Goal: Information Seeking & Learning: Learn about a topic

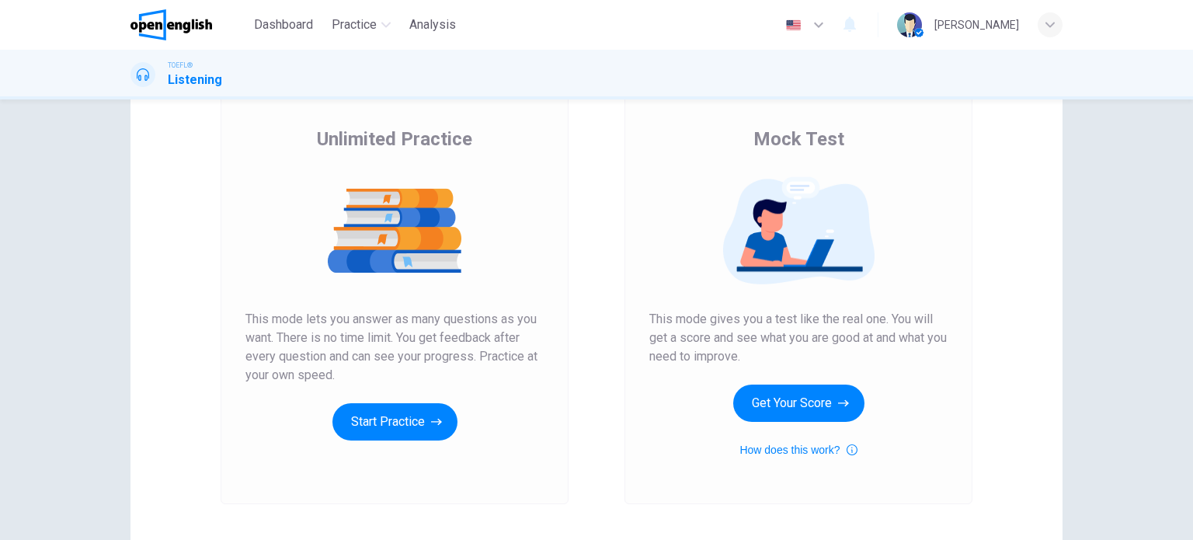
scroll to position [78, 0]
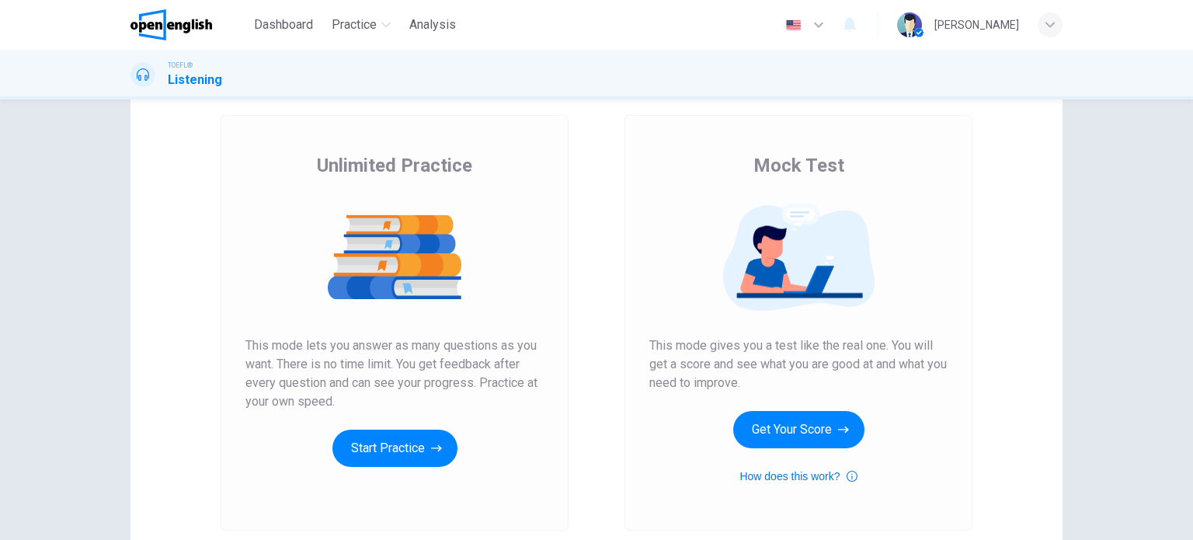
click at [780, 477] on button "How does this work?" at bounding box center [797, 476] width 117 height 19
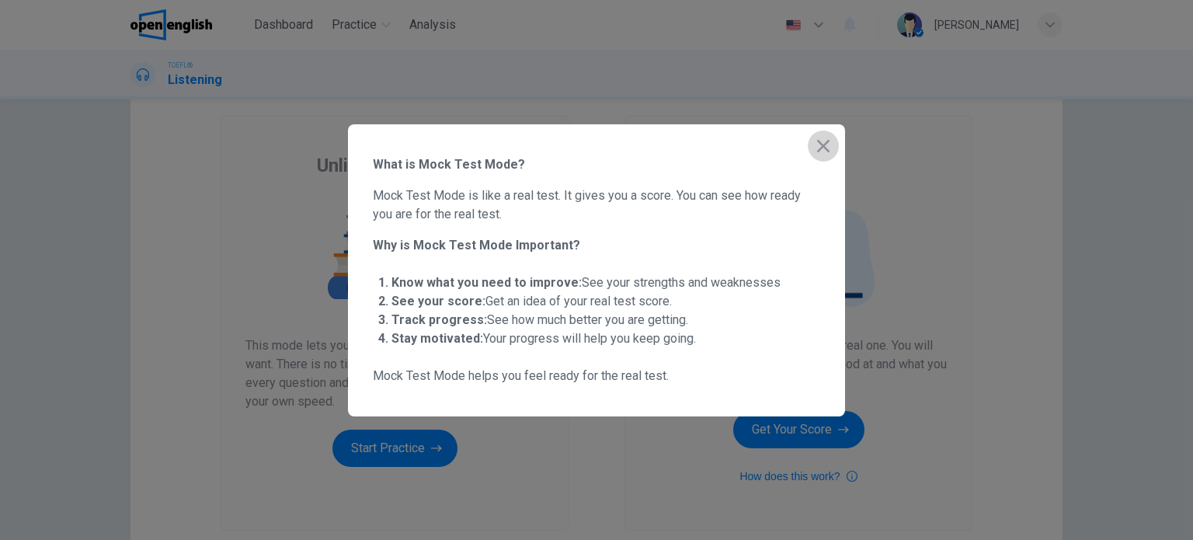
click at [830, 154] on icon "button" at bounding box center [823, 146] width 19 height 19
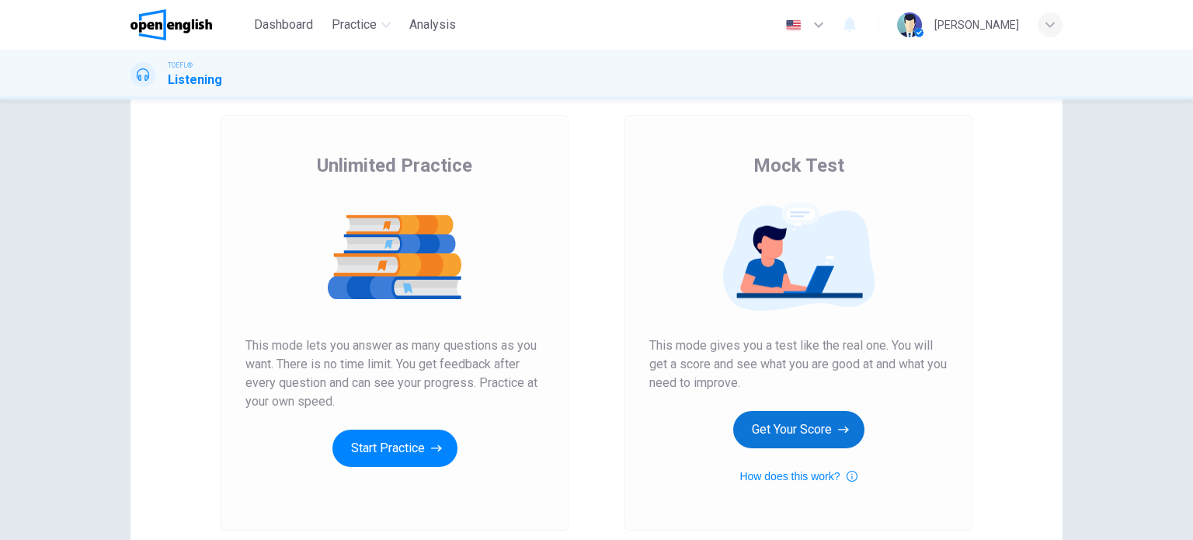
click at [811, 429] on button "Get Your Score" at bounding box center [798, 429] width 131 height 37
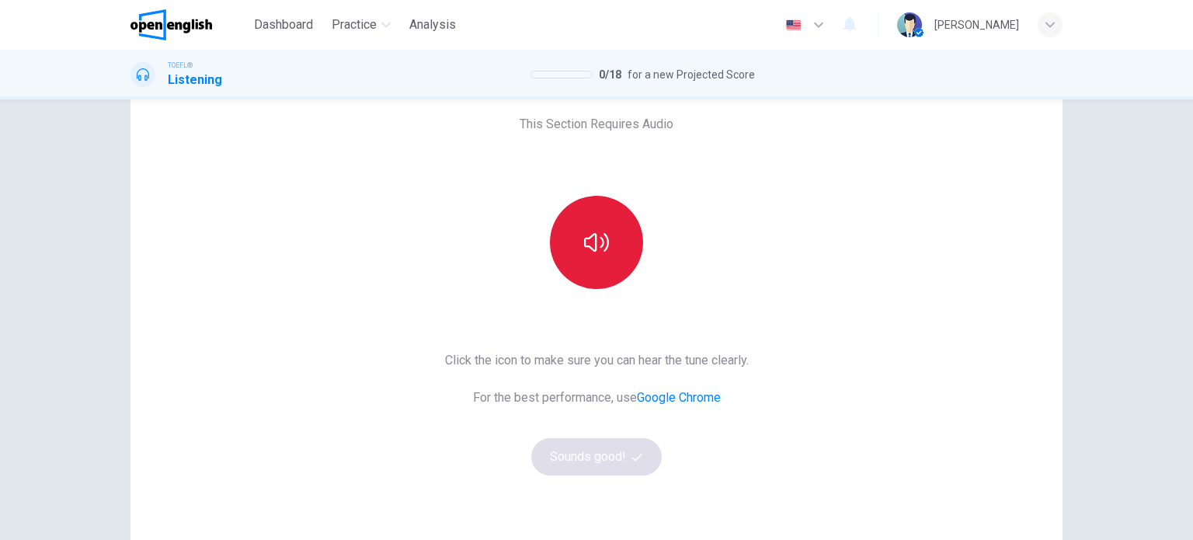
click at [590, 224] on button "button" at bounding box center [596, 242] width 93 height 93
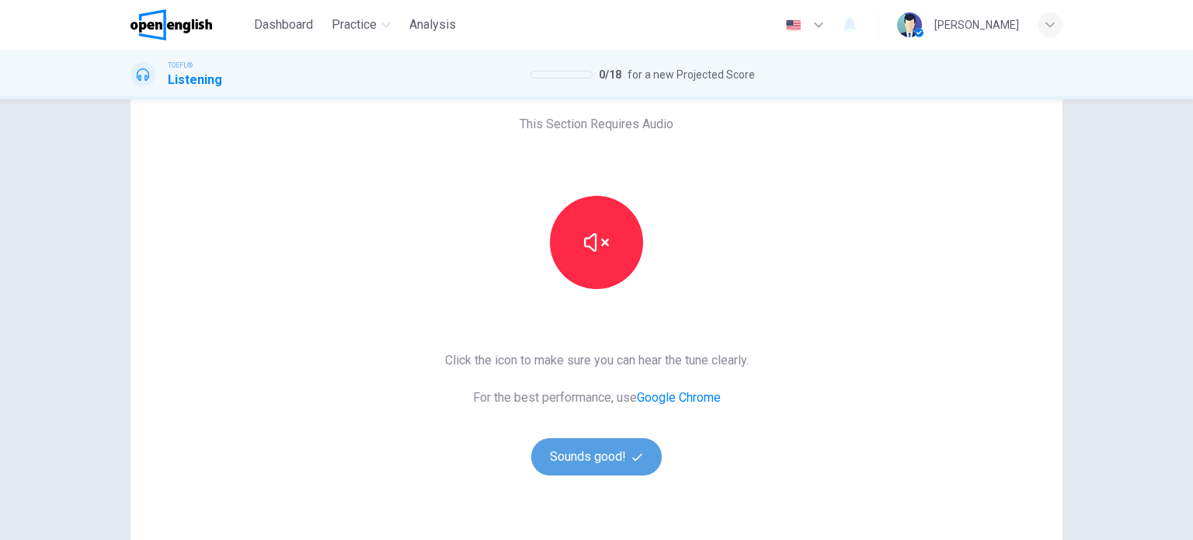
click at [624, 456] on button "Sounds good!" at bounding box center [596, 456] width 130 height 37
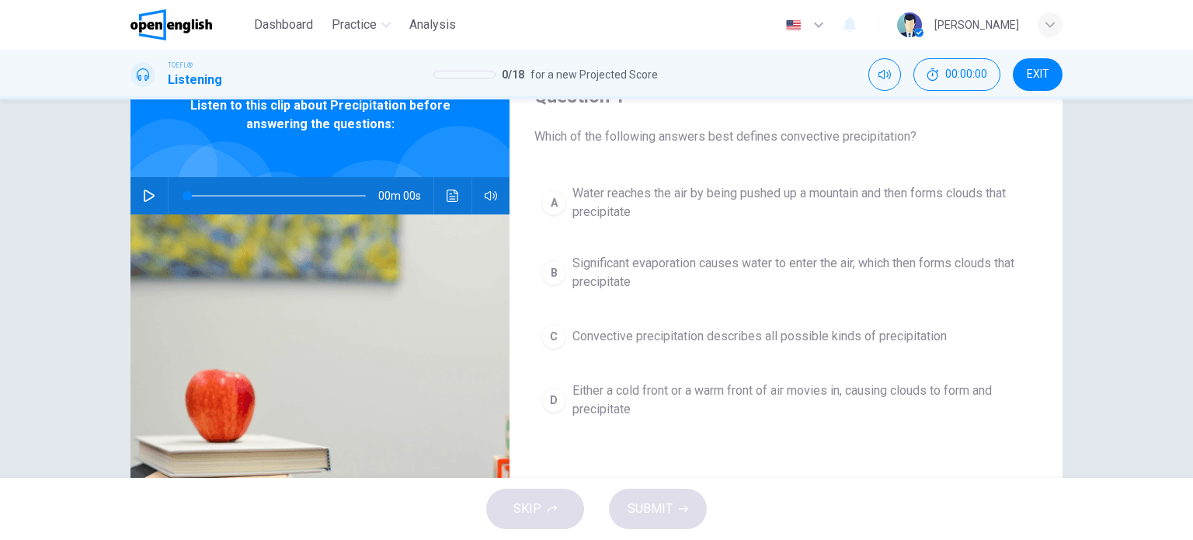
scroll to position [0, 0]
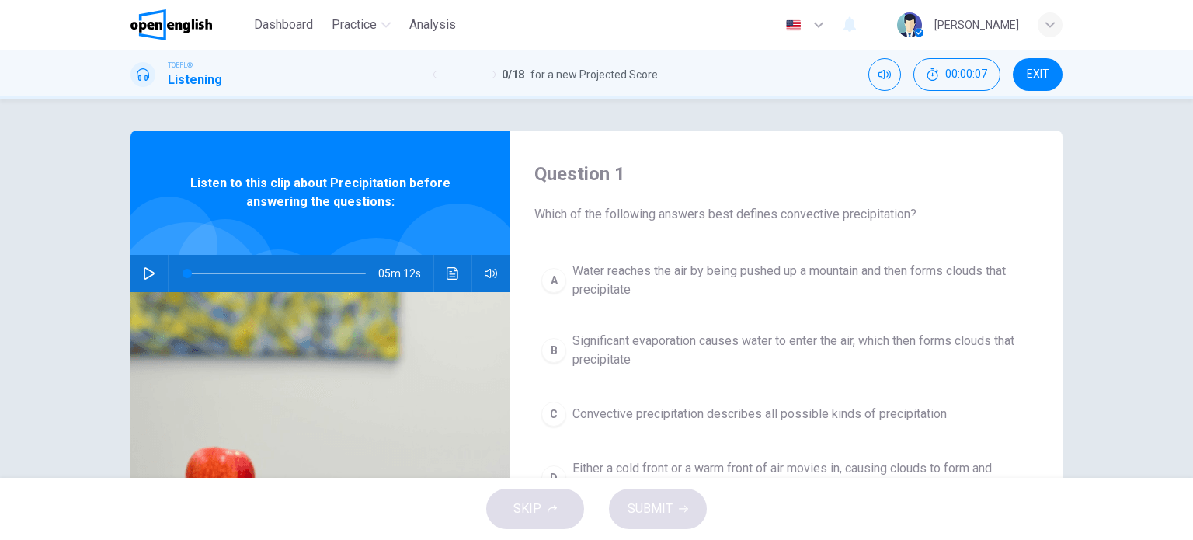
click at [143, 276] on icon "button" at bounding box center [149, 273] width 12 height 12
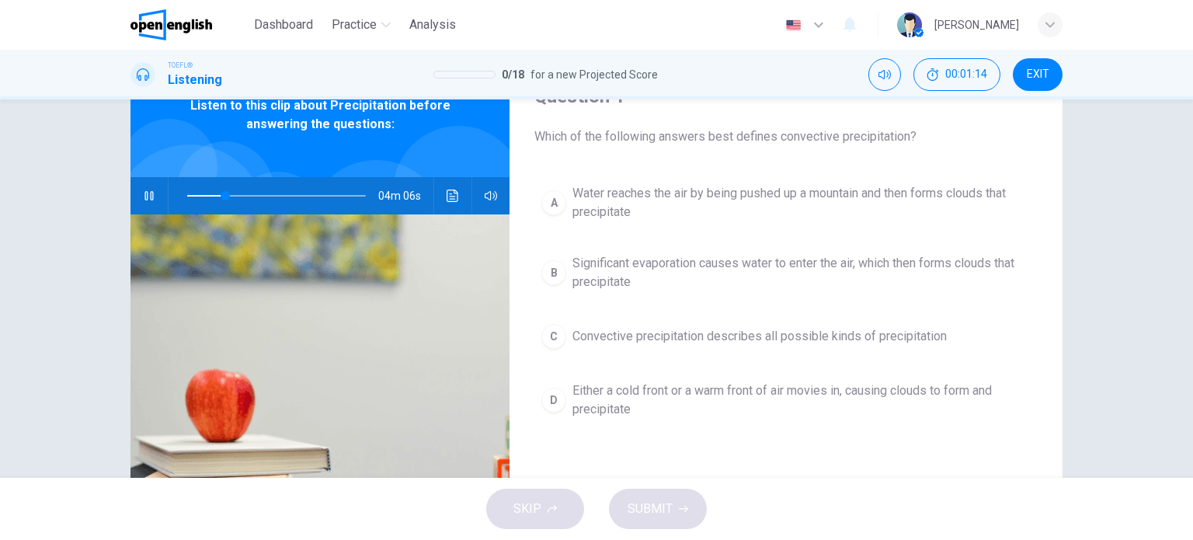
type input "**"
click at [548, 276] on div "B" at bounding box center [553, 272] width 25 height 25
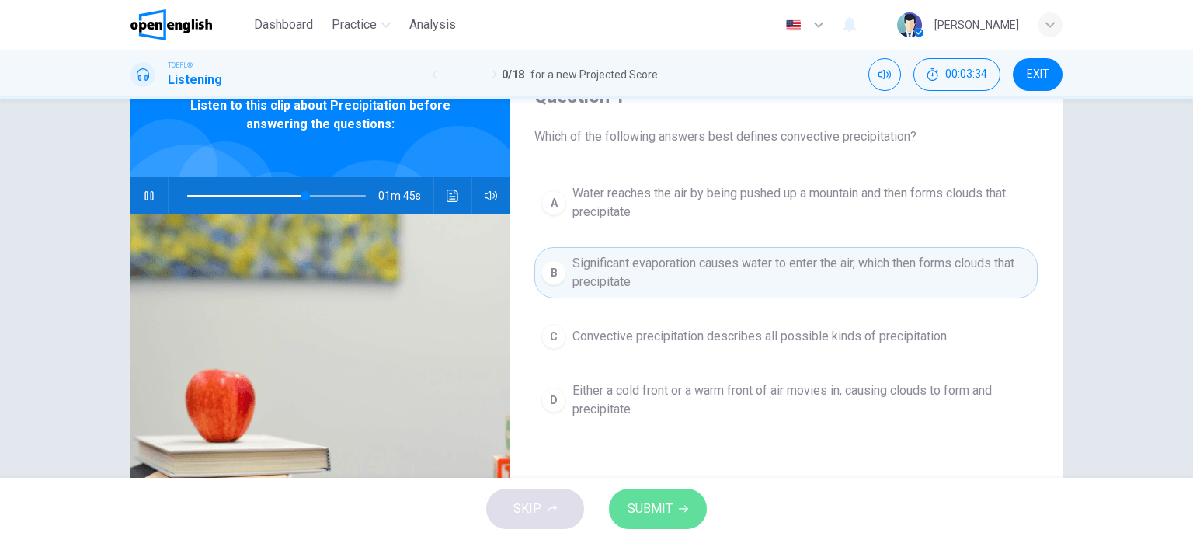
click at [673, 506] on button "SUBMIT" at bounding box center [658, 508] width 98 height 40
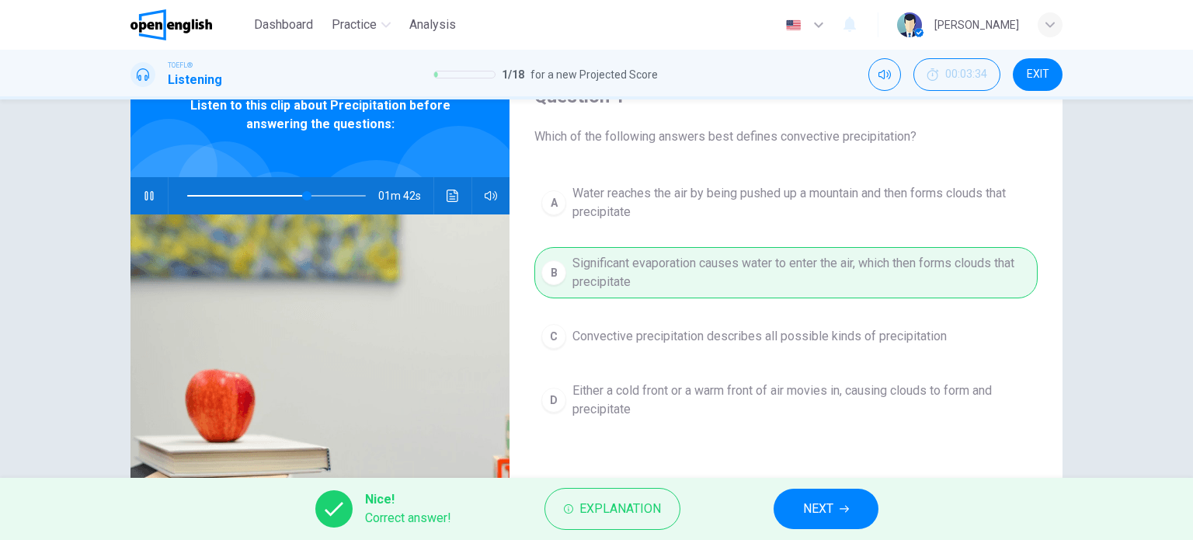
click at [856, 518] on button "NEXT" at bounding box center [825, 508] width 105 height 40
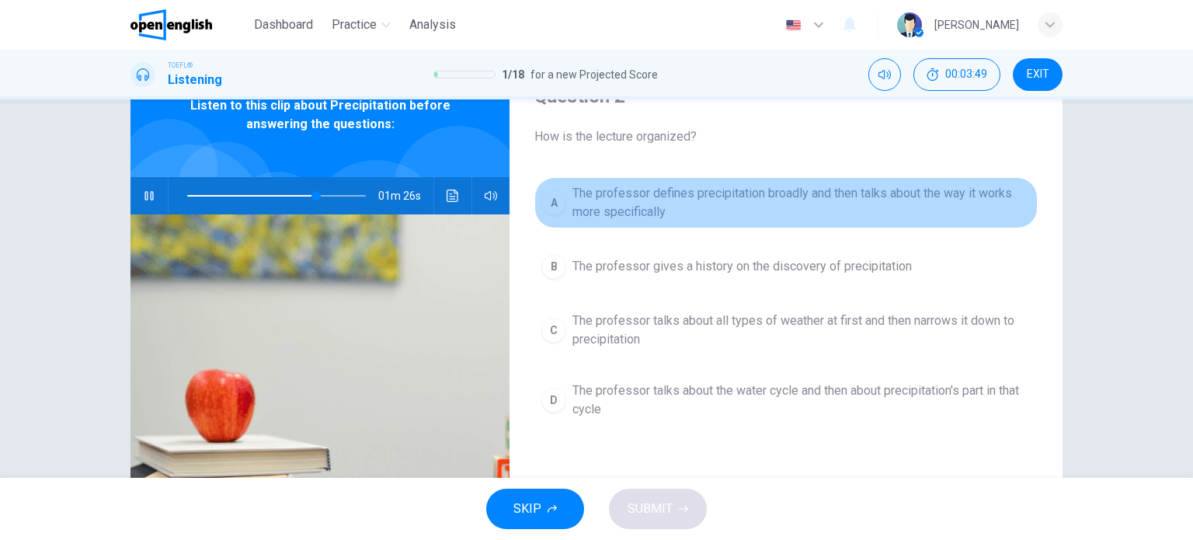
click at [554, 203] on div "A" at bounding box center [553, 202] width 25 height 25
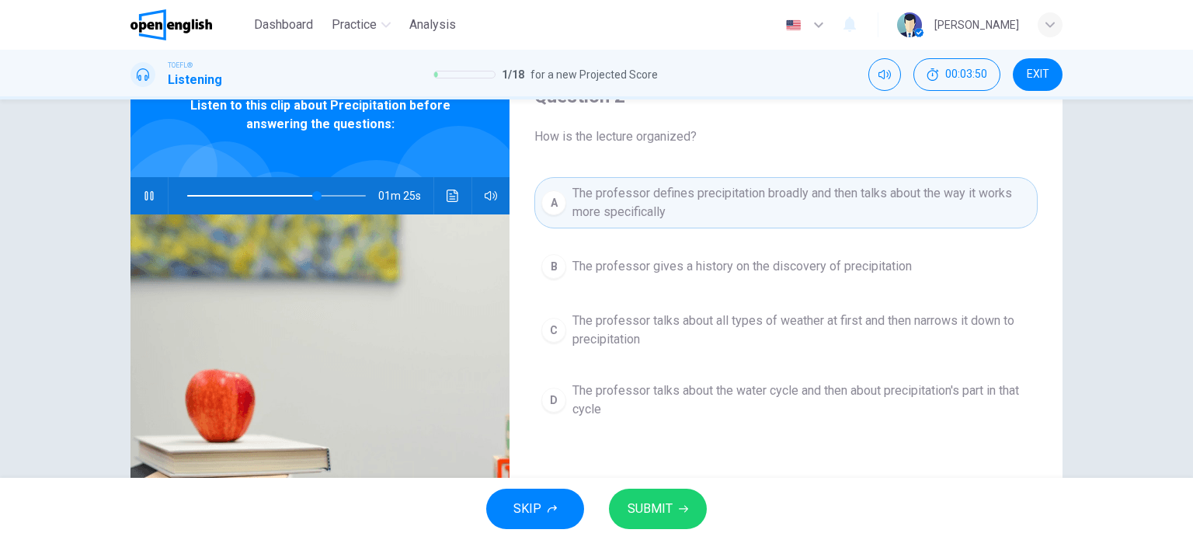
click at [662, 520] on button "SUBMIT" at bounding box center [658, 508] width 98 height 40
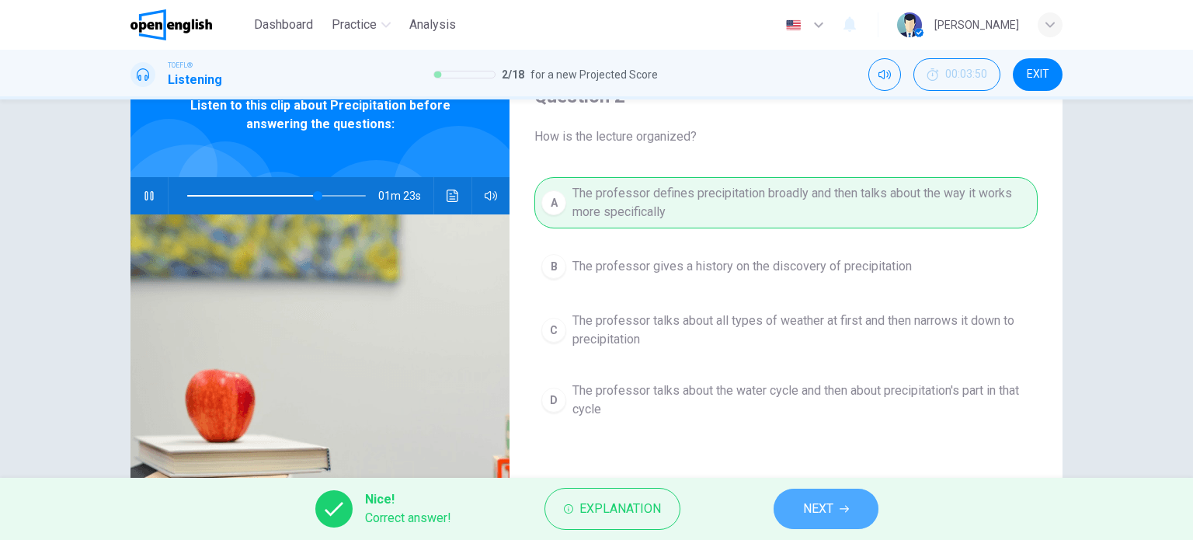
click at [849, 521] on button "NEXT" at bounding box center [825, 508] width 105 height 40
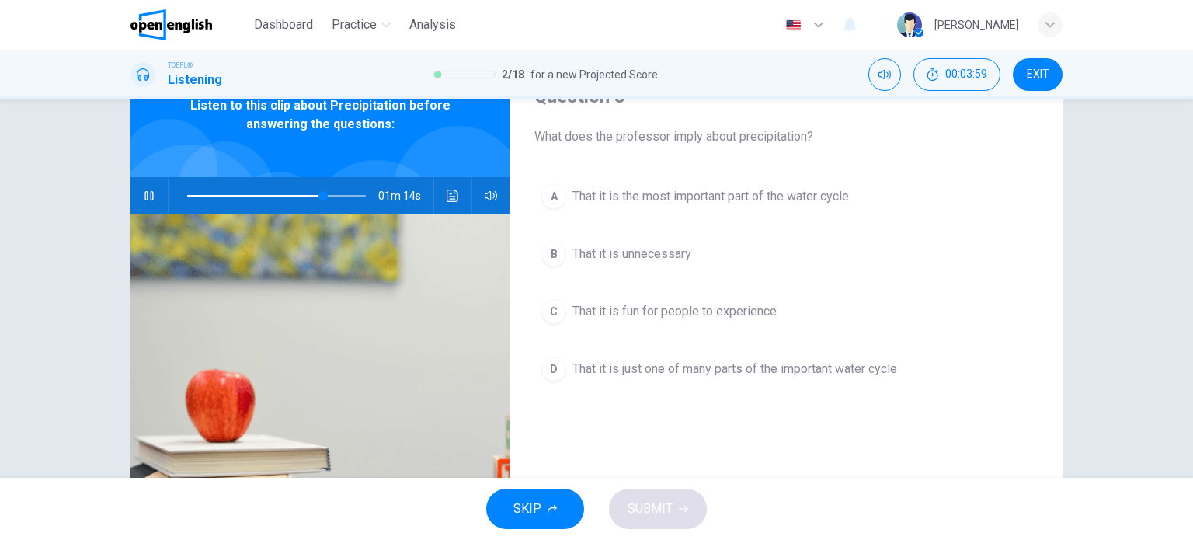
click at [144, 187] on button "button" at bounding box center [149, 195] width 25 height 37
click at [547, 201] on div "A" at bounding box center [553, 196] width 25 height 25
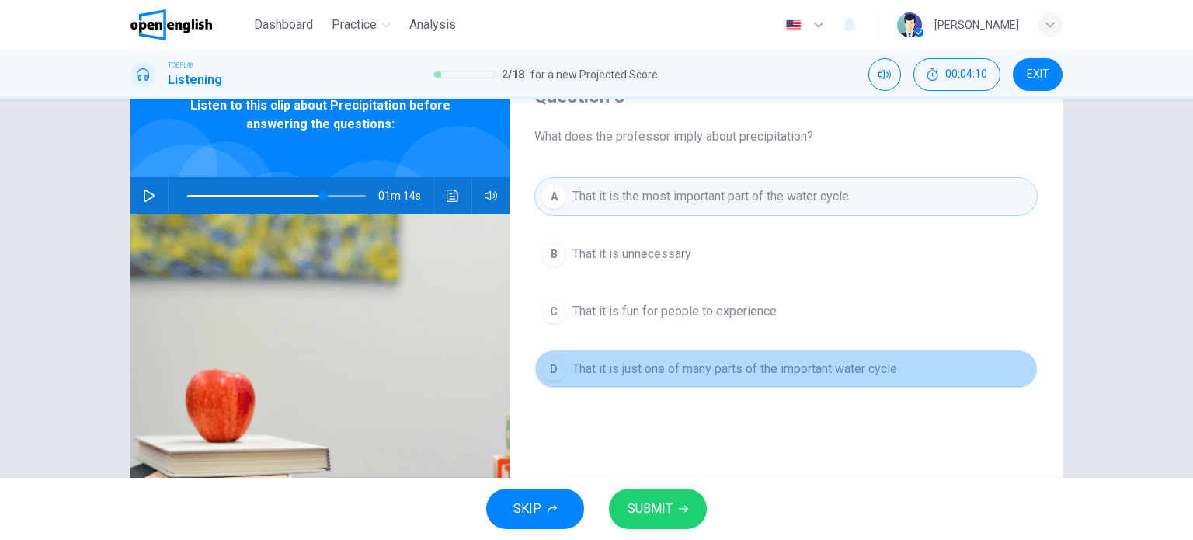
click at [563, 372] on button "D That it is just one of many parts of the important water cycle" at bounding box center [785, 368] width 503 height 39
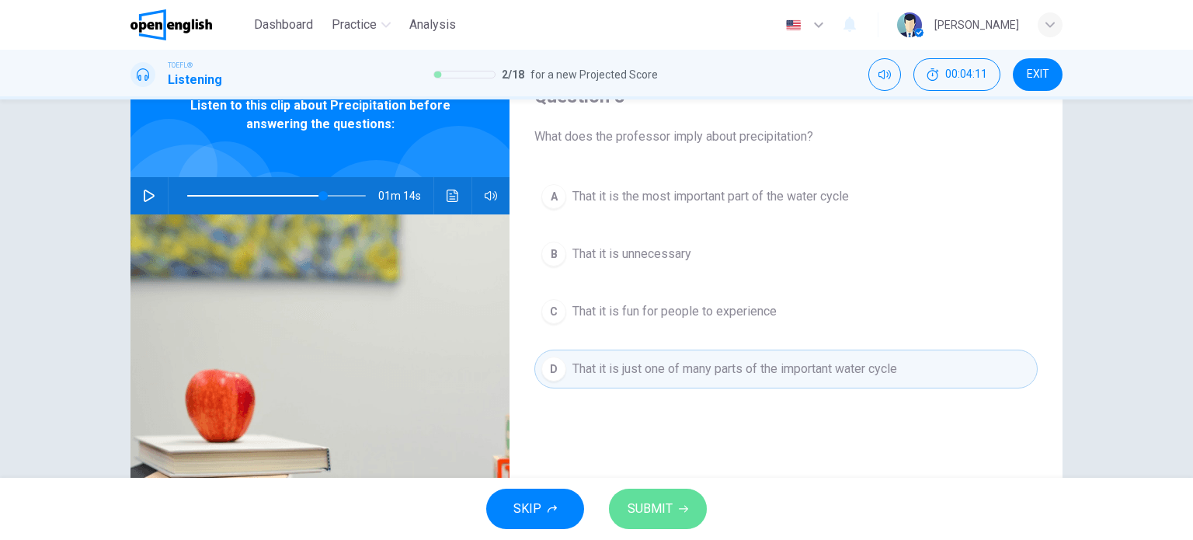
click at [668, 508] on span "SUBMIT" at bounding box center [649, 509] width 45 height 22
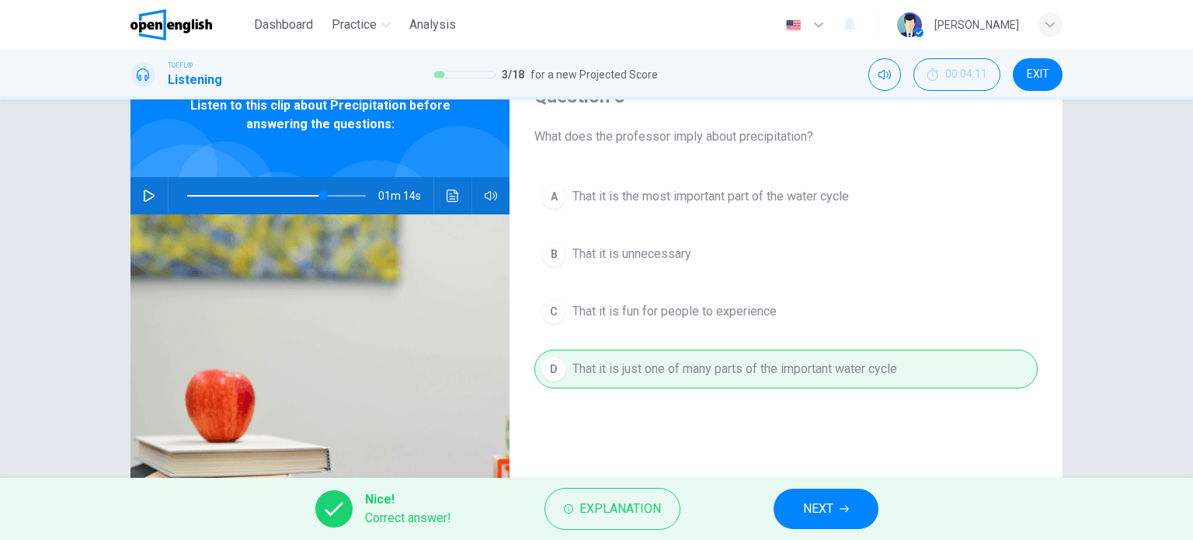
click at [852, 513] on button "NEXT" at bounding box center [825, 508] width 105 height 40
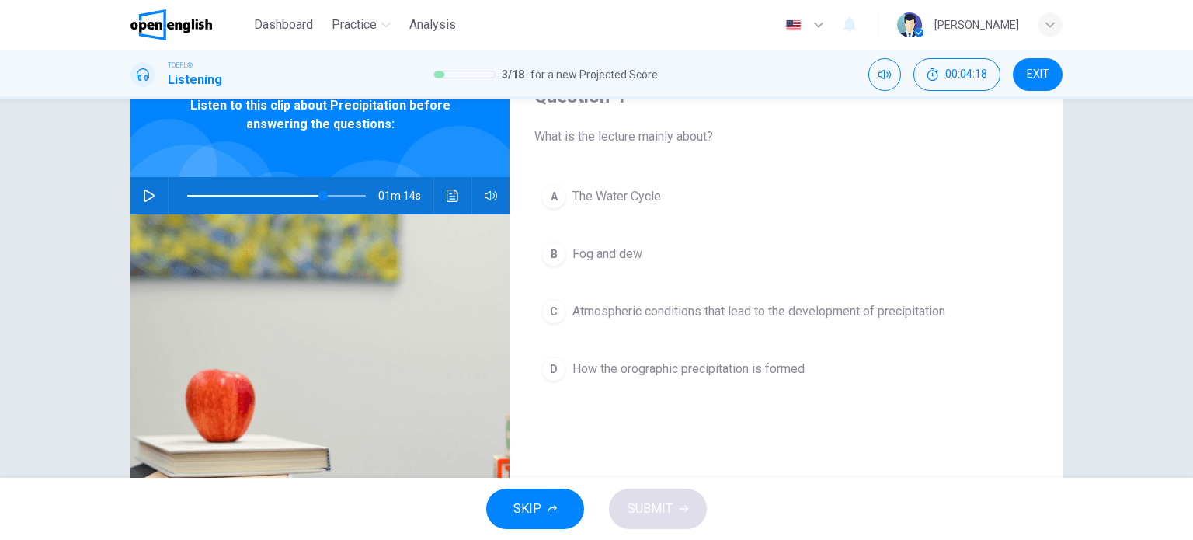
click at [553, 308] on div "C" at bounding box center [553, 311] width 25 height 25
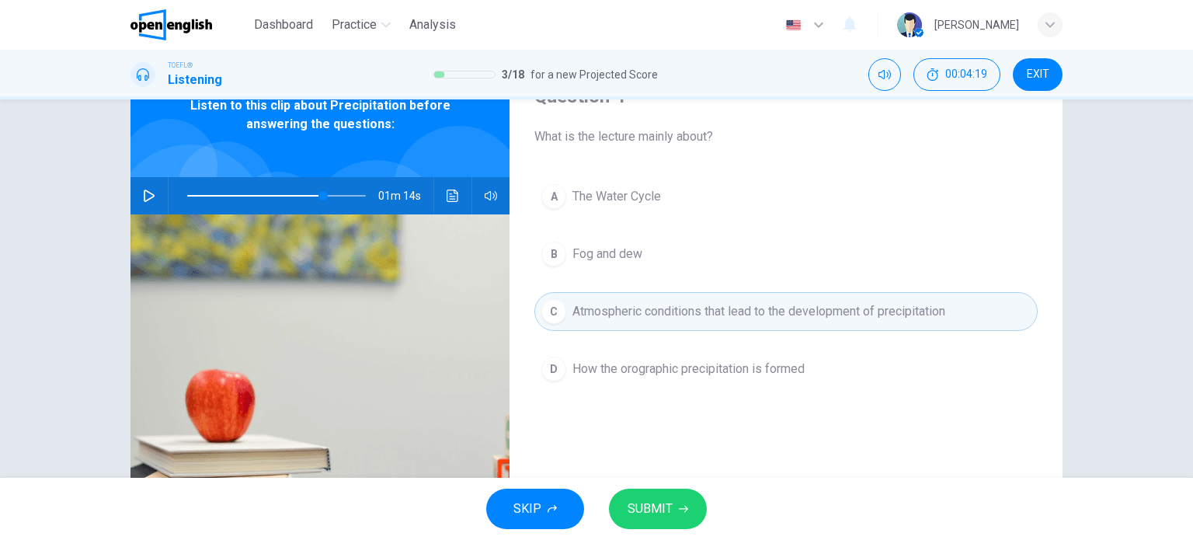
click at [667, 508] on span "SUBMIT" at bounding box center [649, 509] width 45 height 22
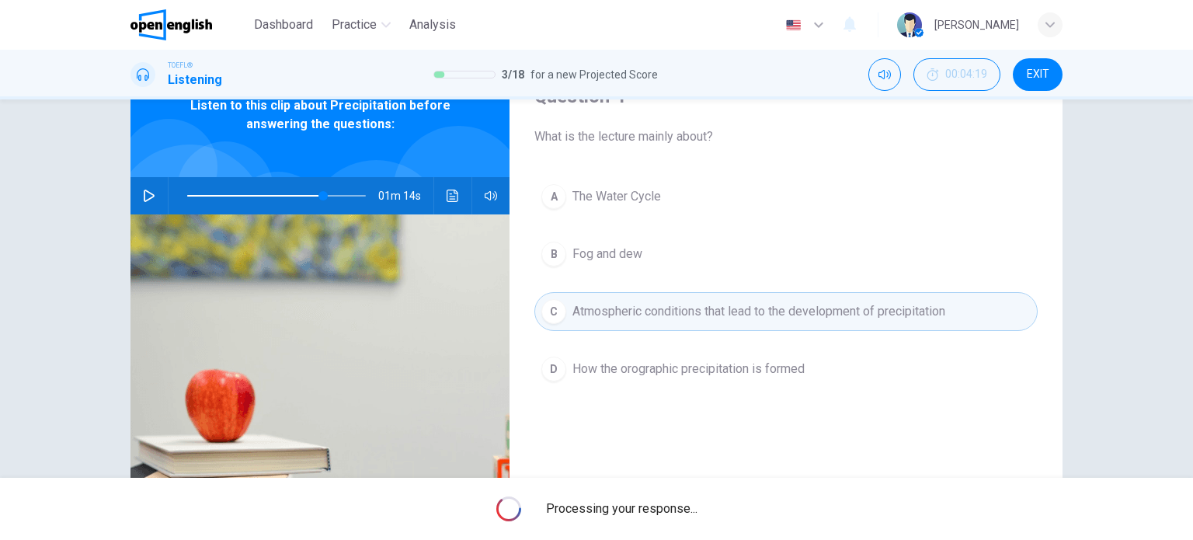
type input "**"
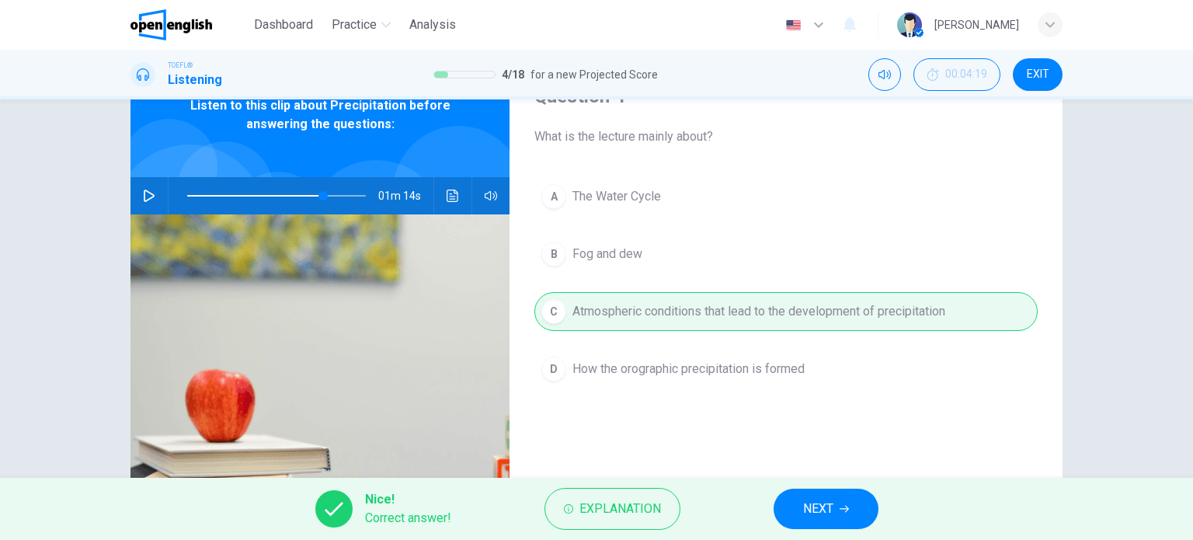
click at [808, 503] on span "NEXT" at bounding box center [818, 509] width 30 height 22
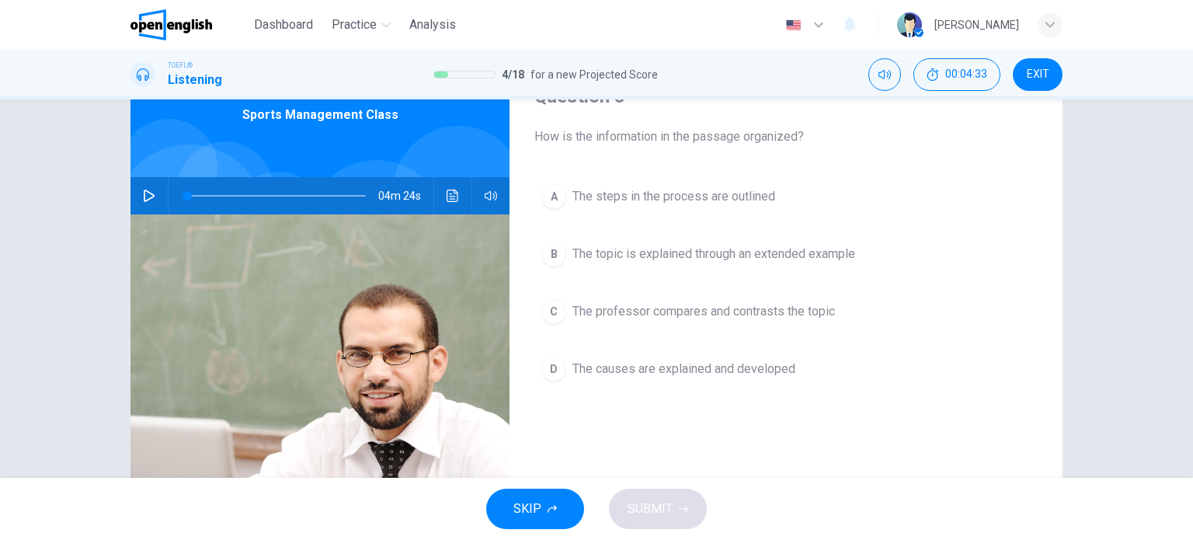
click at [144, 198] on icon "button" at bounding box center [149, 195] width 11 height 12
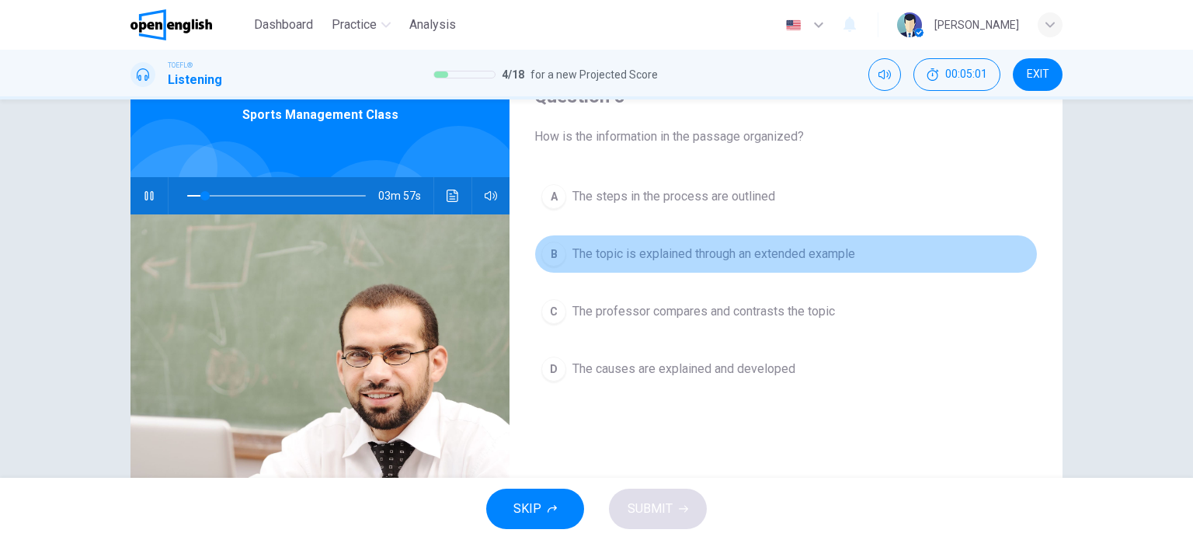
click at [554, 254] on div "B" at bounding box center [553, 254] width 25 height 25
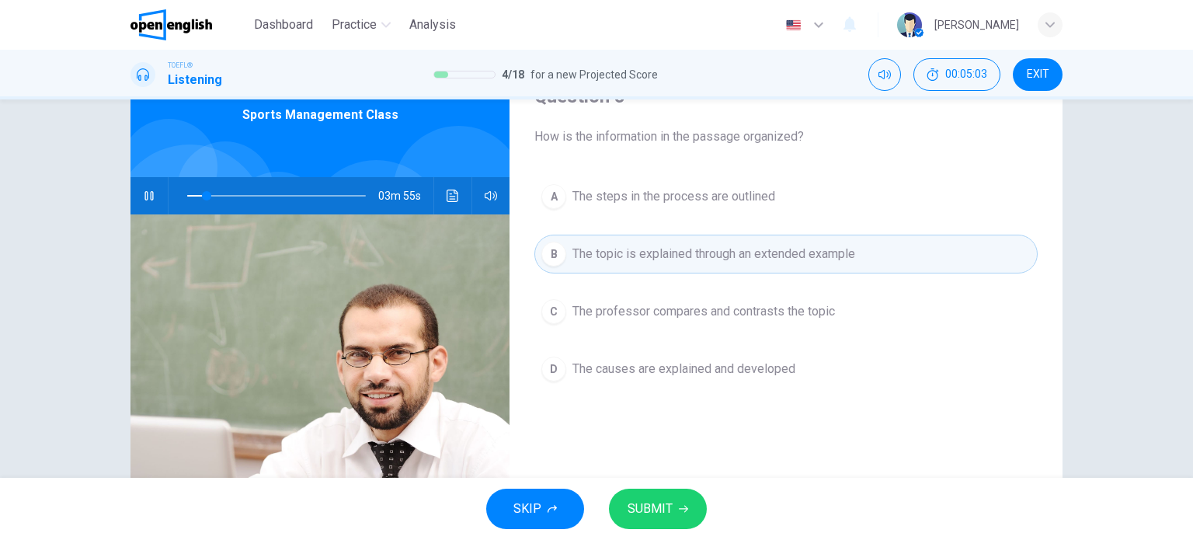
click at [679, 508] on icon "button" at bounding box center [683, 508] width 9 height 9
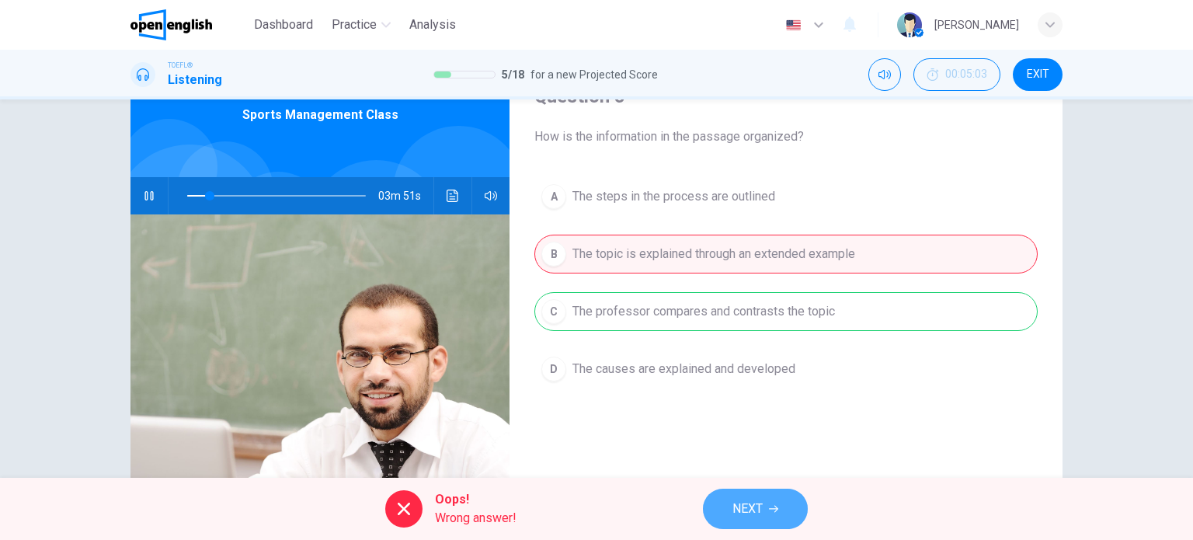
click at [741, 509] on span "NEXT" at bounding box center [747, 509] width 30 height 22
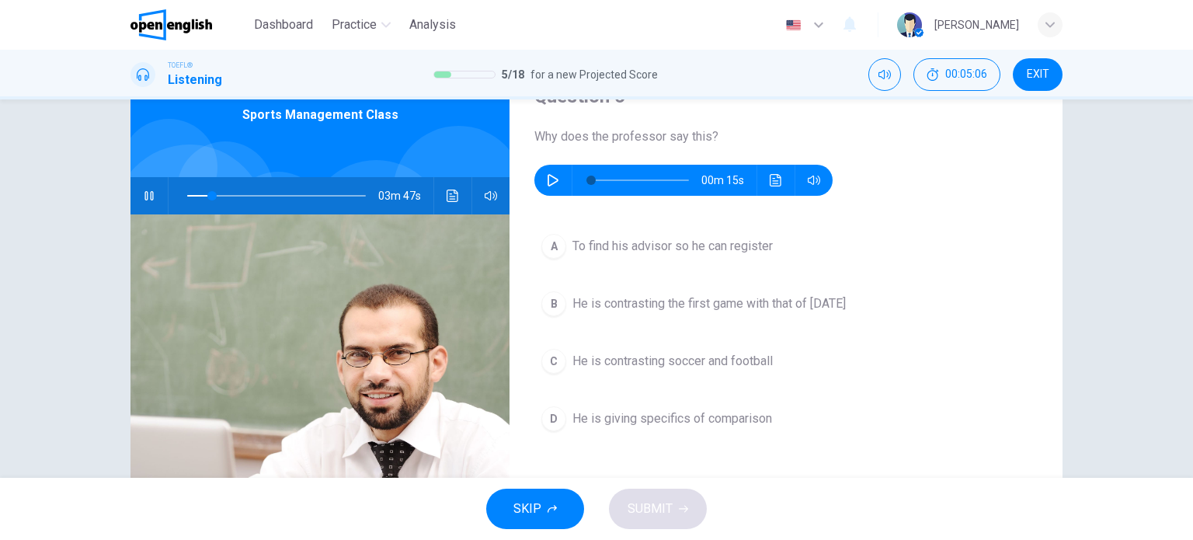
click at [143, 194] on icon "button" at bounding box center [149, 195] width 12 height 12
type input "**"
click at [549, 178] on icon "button" at bounding box center [553, 180] width 12 height 12
type input "*"
click at [148, 195] on icon "button" at bounding box center [149, 195] width 12 height 12
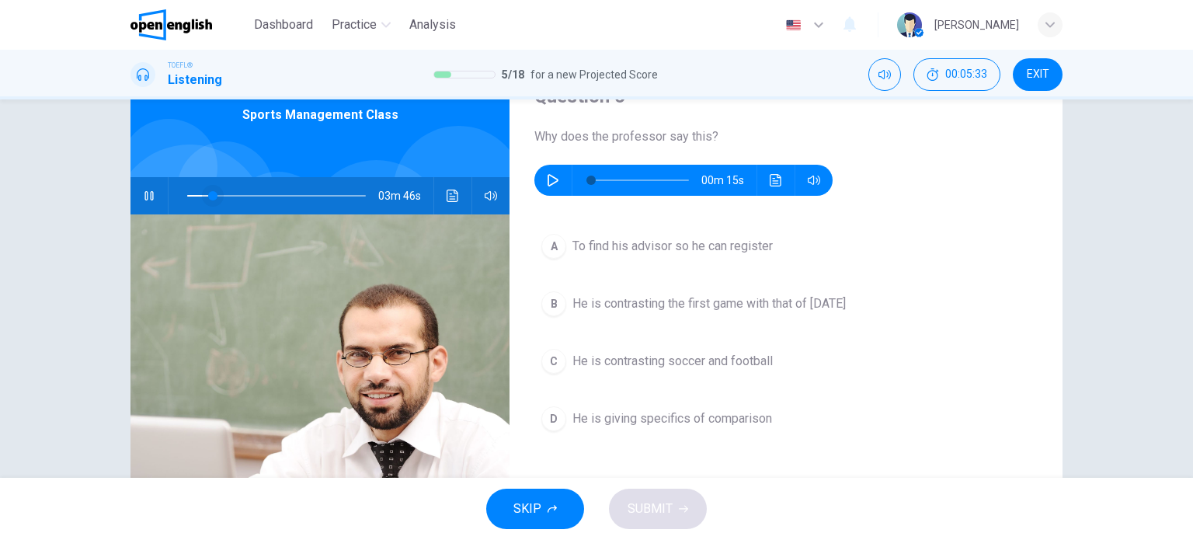
click at [217, 192] on span at bounding box center [212, 195] width 9 height 9
click at [249, 193] on span at bounding box center [276, 196] width 179 height 22
click at [250, 196] on span at bounding box center [254, 195] width 9 height 9
click at [808, 308] on span "He is contrasting the first game with that of [DATE]" at bounding box center [708, 303] width 273 height 19
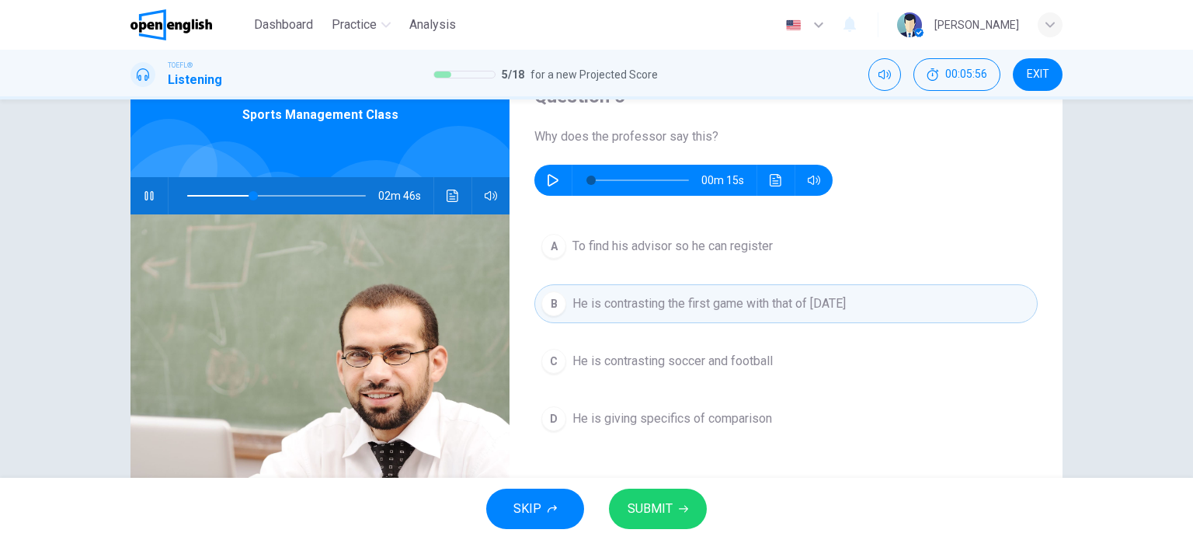
click at [650, 506] on span "SUBMIT" at bounding box center [649, 509] width 45 height 22
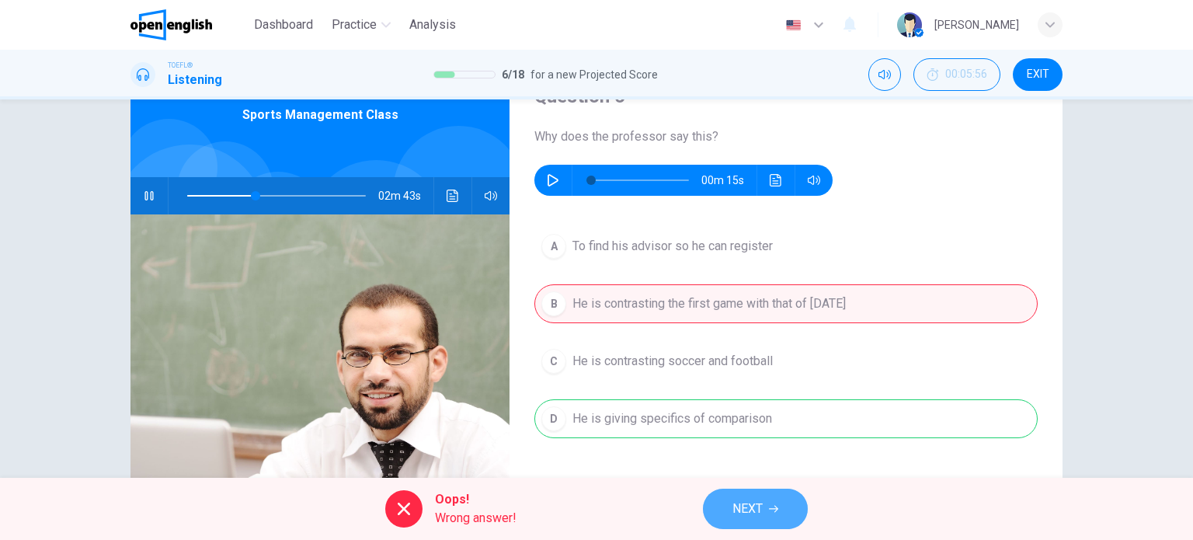
click at [785, 516] on button "NEXT" at bounding box center [755, 508] width 105 height 40
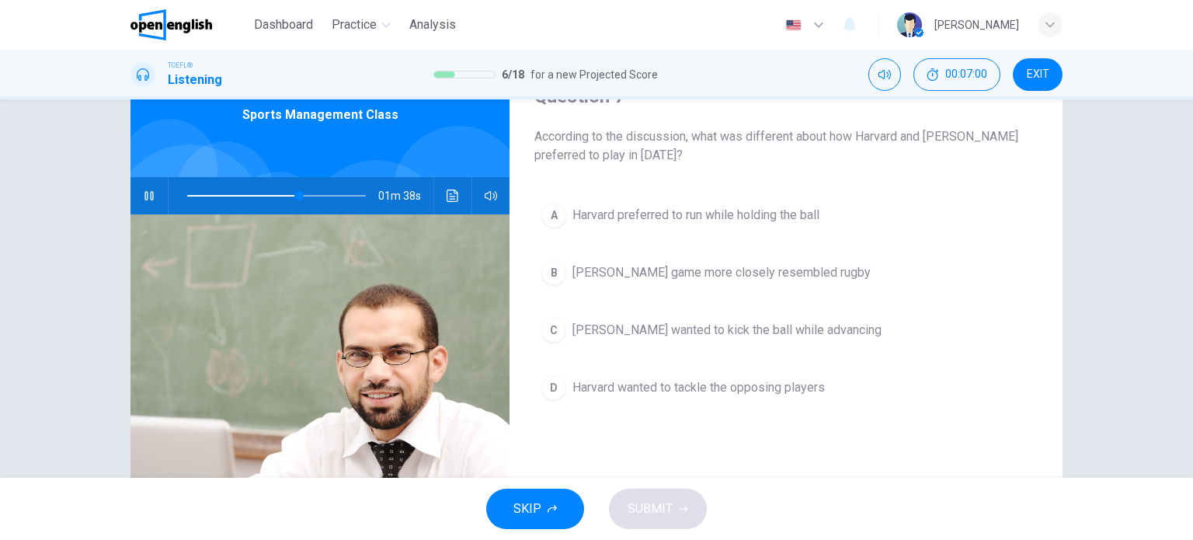
click at [152, 196] on button "button" at bounding box center [149, 195] width 25 height 37
click at [149, 198] on icon "button" at bounding box center [149, 195] width 12 height 12
click at [744, 278] on span "[PERSON_NAME] game more closely resembled rugby" at bounding box center [721, 272] width 298 height 19
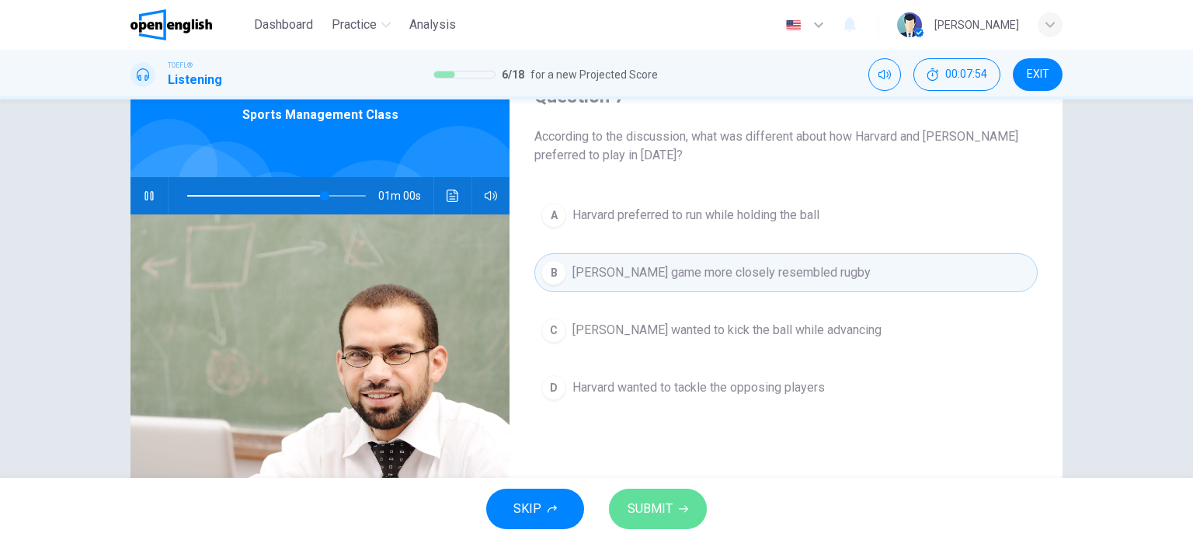
click at [688, 506] on button "SUBMIT" at bounding box center [658, 508] width 98 height 40
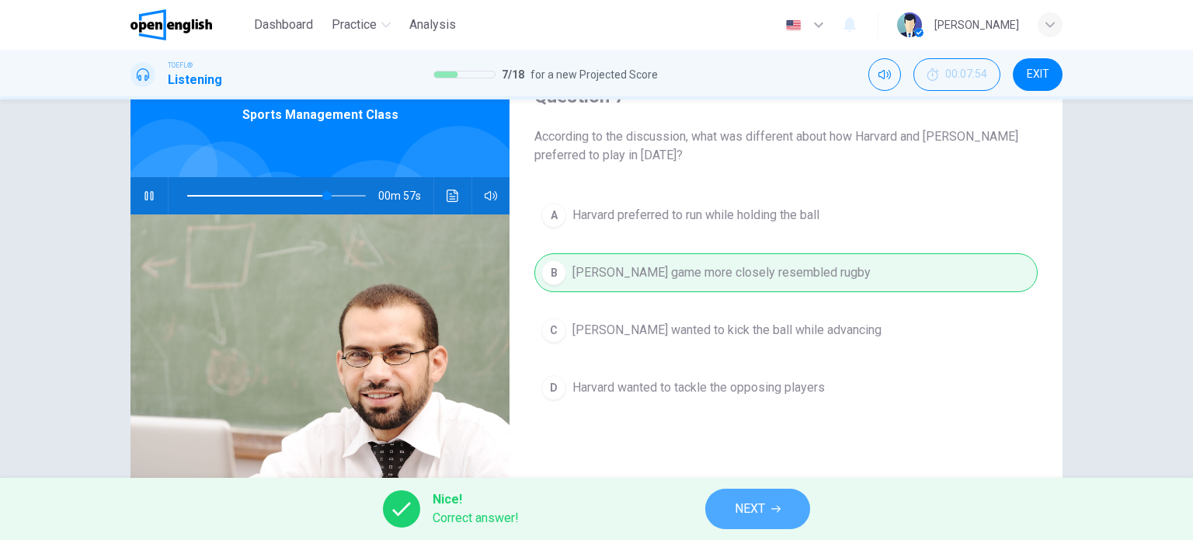
click at [786, 504] on button "NEXT" at bounding box center [757, 508] width 105 height 40
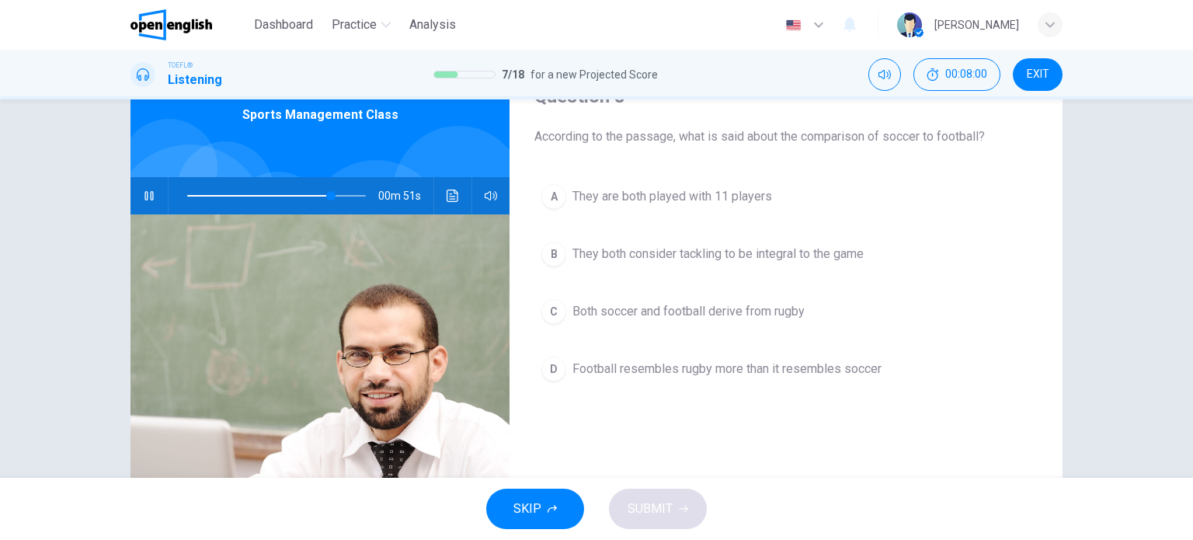
click at [144, 193] on icon "button" at bounding box center [148, 195] width 9 height 9
click at [204, 195] on span at bounding box center [198, 196] width 22 height 2
click at [150, 194] on icon "button" at bounding box center [149, 195] width 12 height 12
drag, startPoint x: 208, startPoint y: 189, endPoint x: 196, endPoint y: 191, distance: 12.5
click at [196, 191] on span at bounding box center [199, 195] width 9 height 9
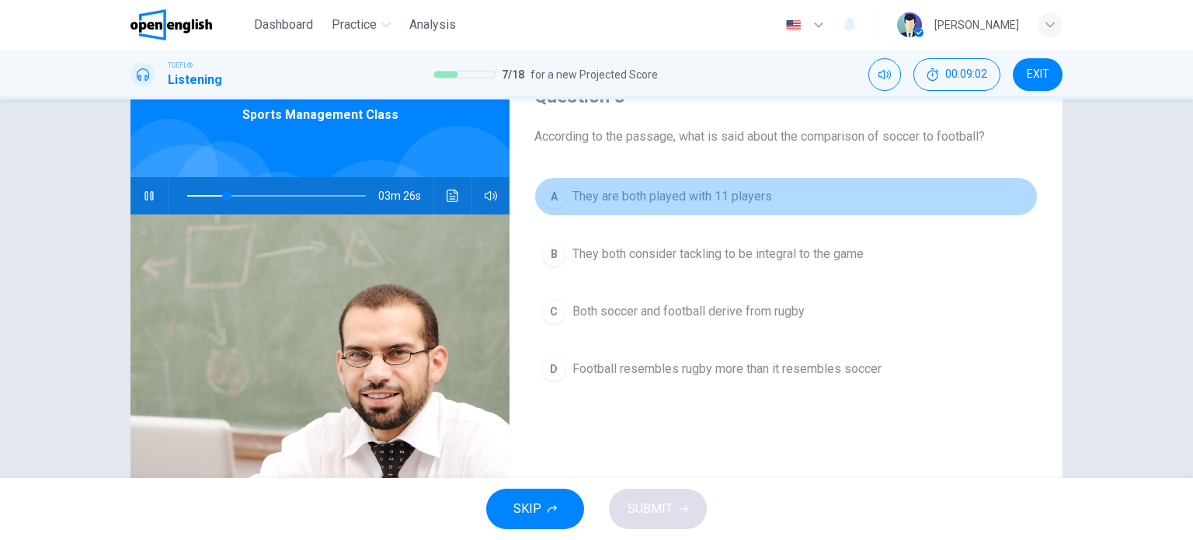
click at [717, 198] on span "They are both played with 11 players" at bounding box center [672, 196] width 200 height 19
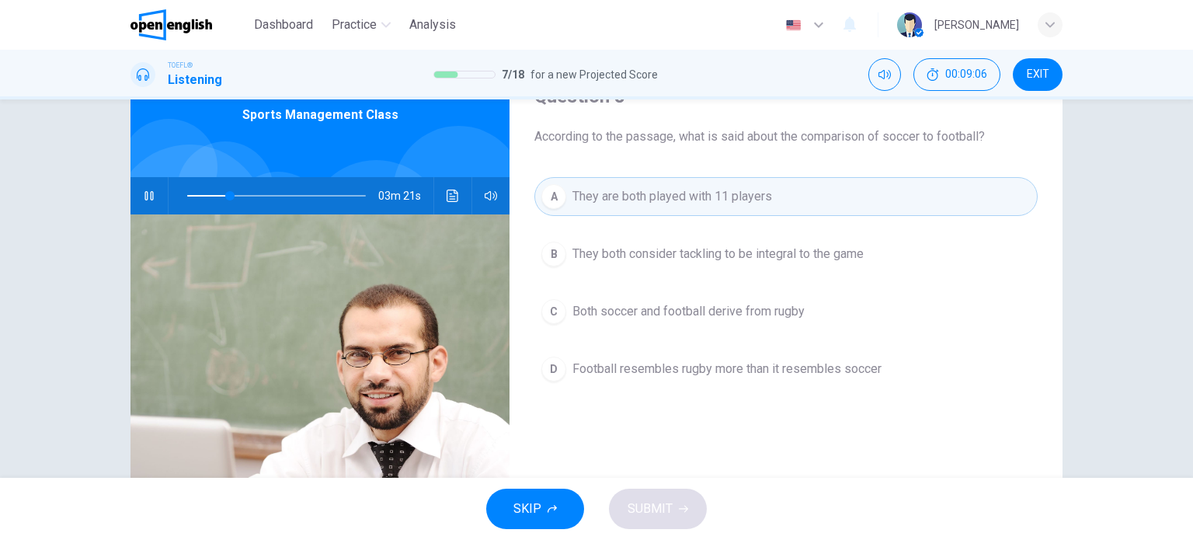
click at [721, 193] on span "They are both played with 11 players" at bounding box center [672, 196] width 200 height 19
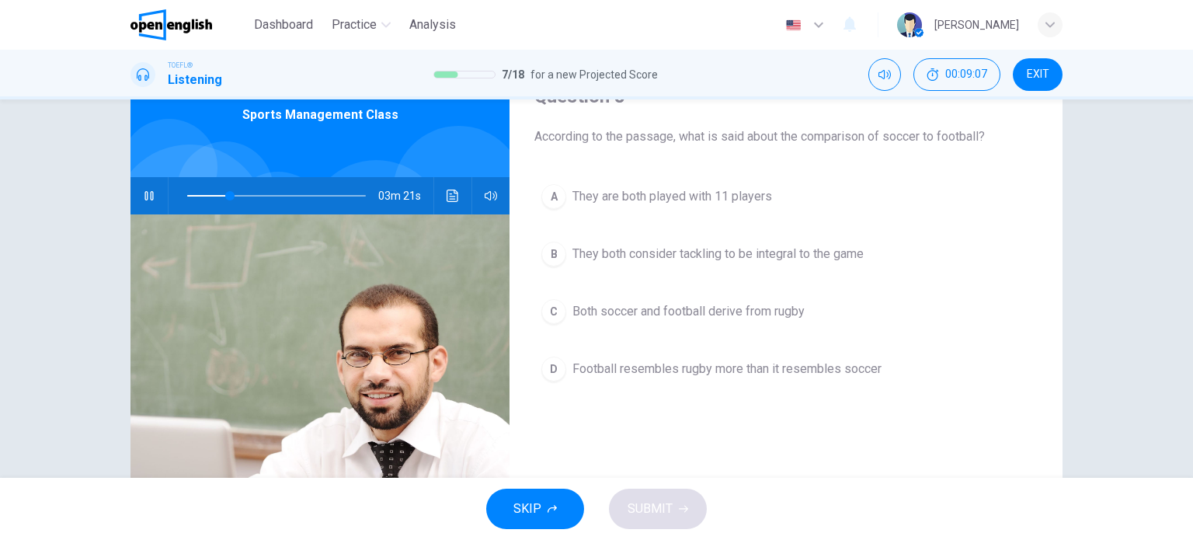
click at [562, 198] on button "A They are both played with 11 players" at bounding box center [785, 196] width 503 height 39
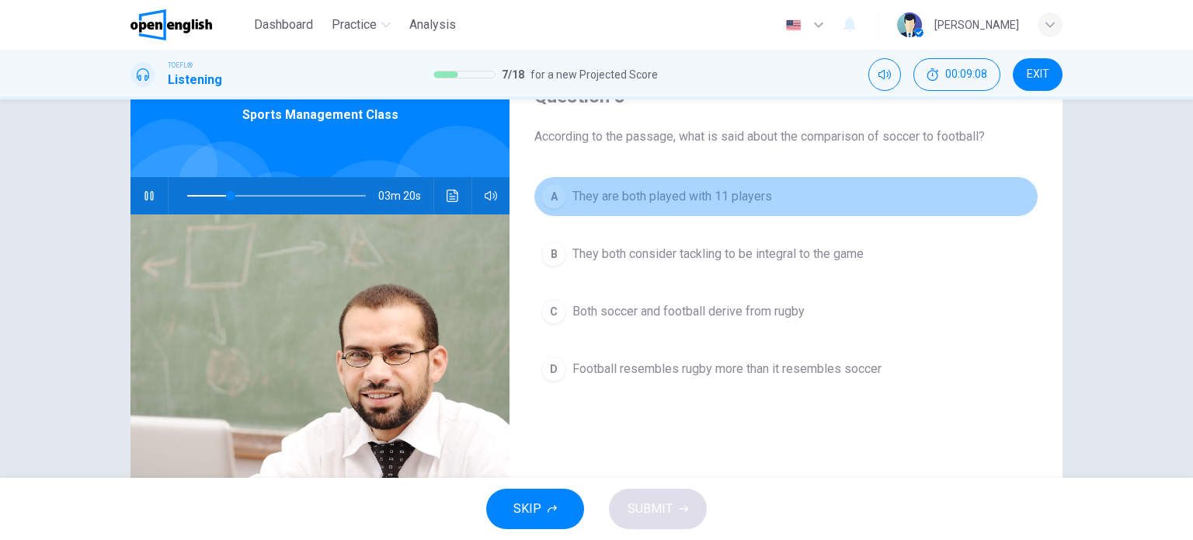
click at [547, 199] on div "A" at bounding box center [553, 196] width 25 height 25
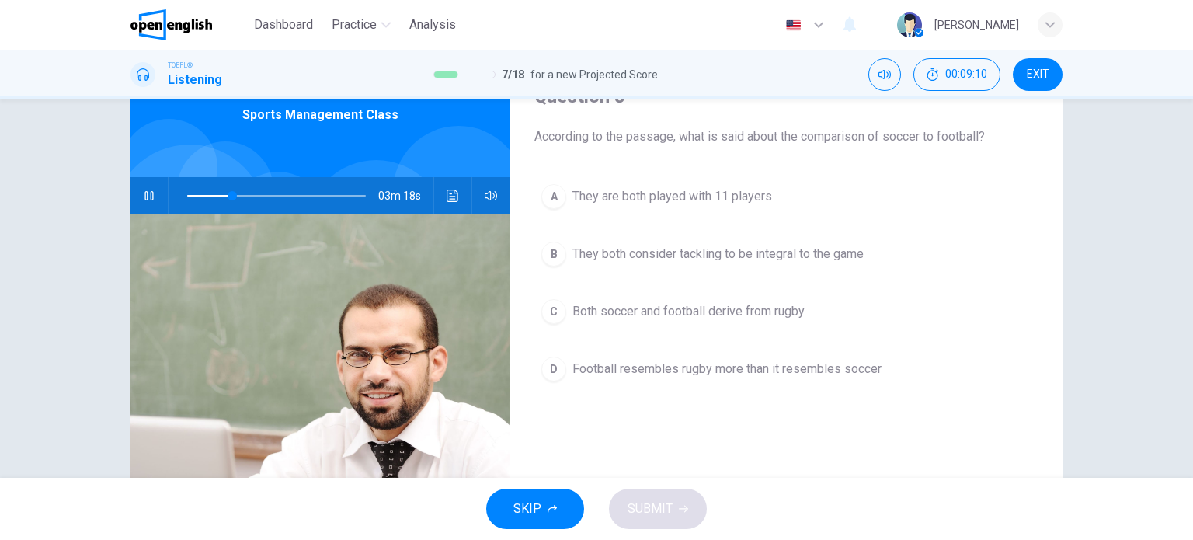
click at [544, 203] on div "A" at bounding box center [553, 196] width 25 height 25
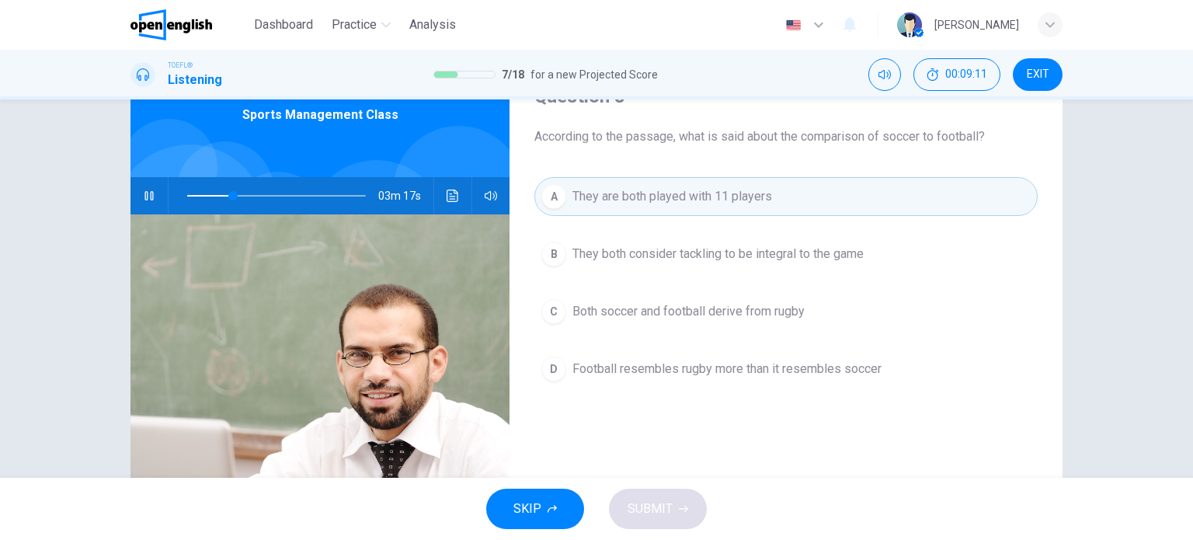
click at [676, 504] on div "SKIP SUBMIT" at bounding box center [596, 509] width 1193 height 62
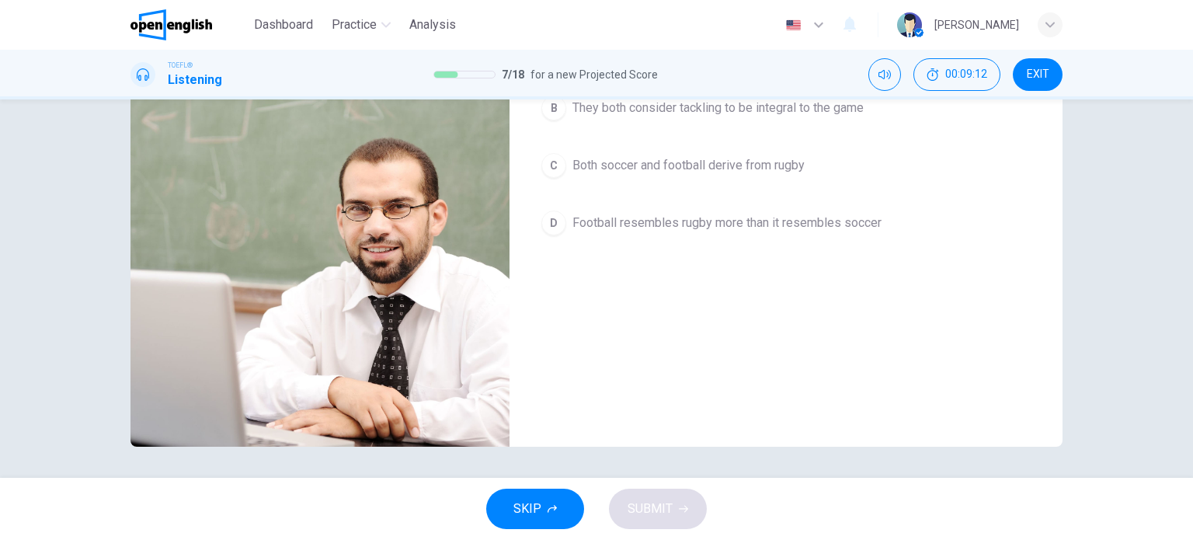
scroll to position [68, 0]
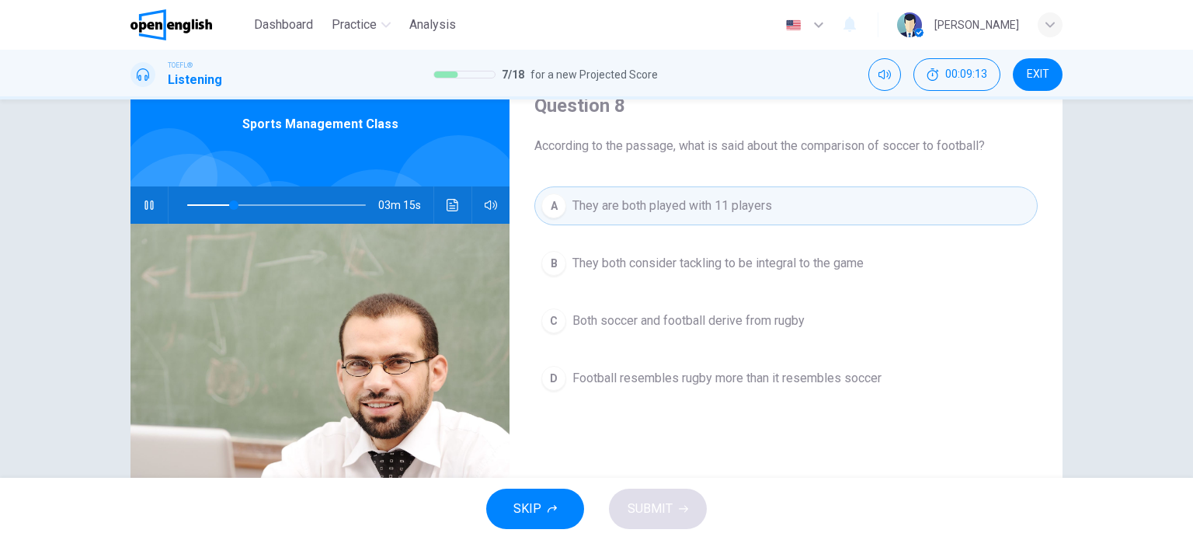
click at [835, 262] on span "They both consider tackling to be integral to the game" at bounding box center [717, 263] width 291 height 19
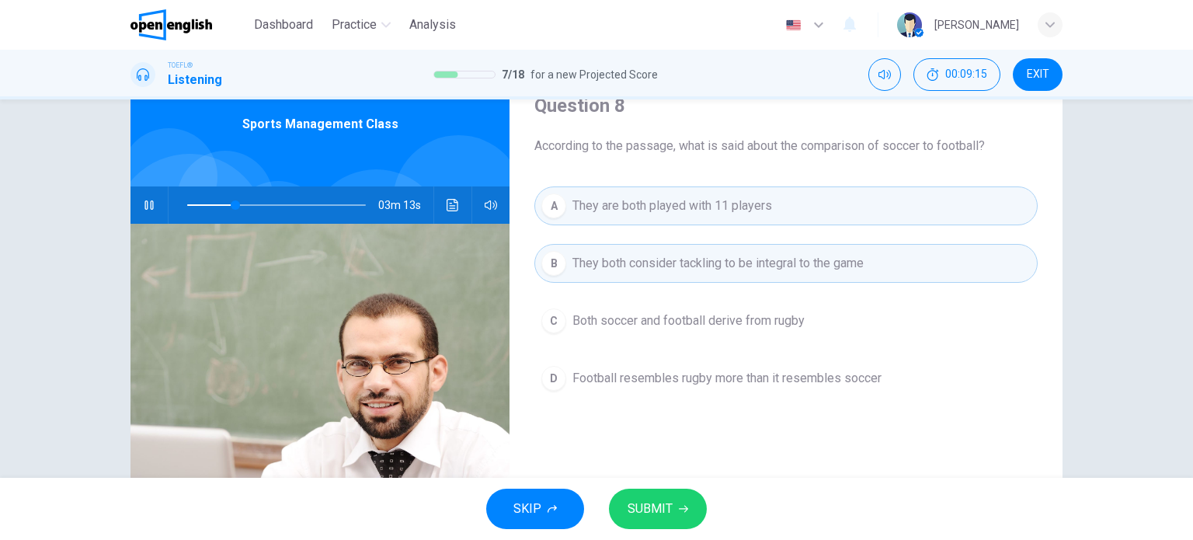
click at [857, 290] on div "A They are both played with 11 players B They both consider tackling to be inte…" at bounding box center [785, 307] width 503 height 242
click at [768, 322] on span "Both soccer and football derive from rugby" at bounding box center [688, 320] width 232 height 19
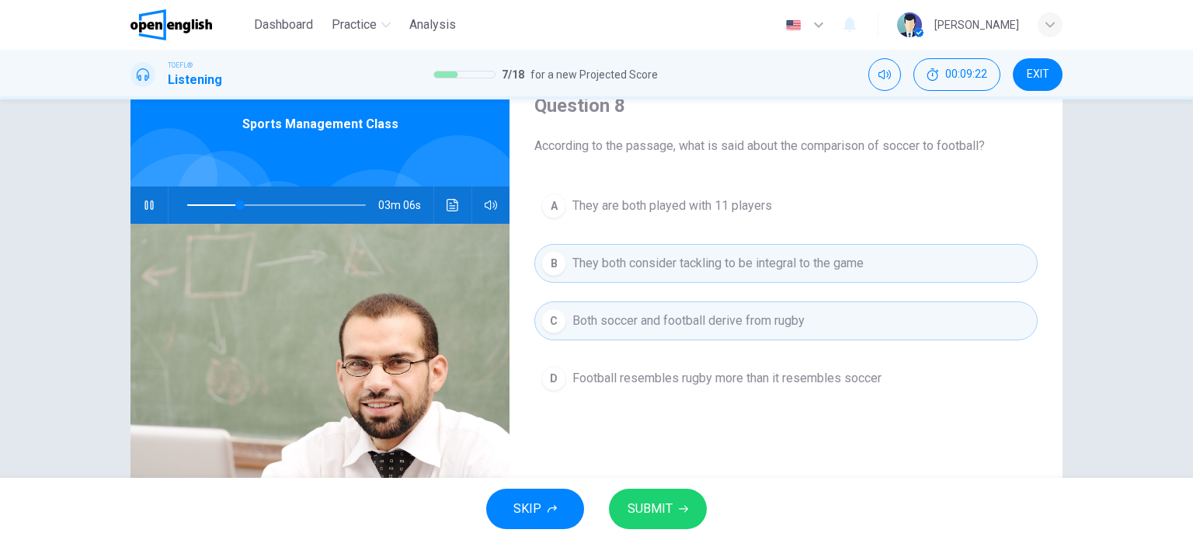
click at [541, 252] on button "B They both consider tackling to be integral to the game" at bounding box center [785, 263] width 503 height 39
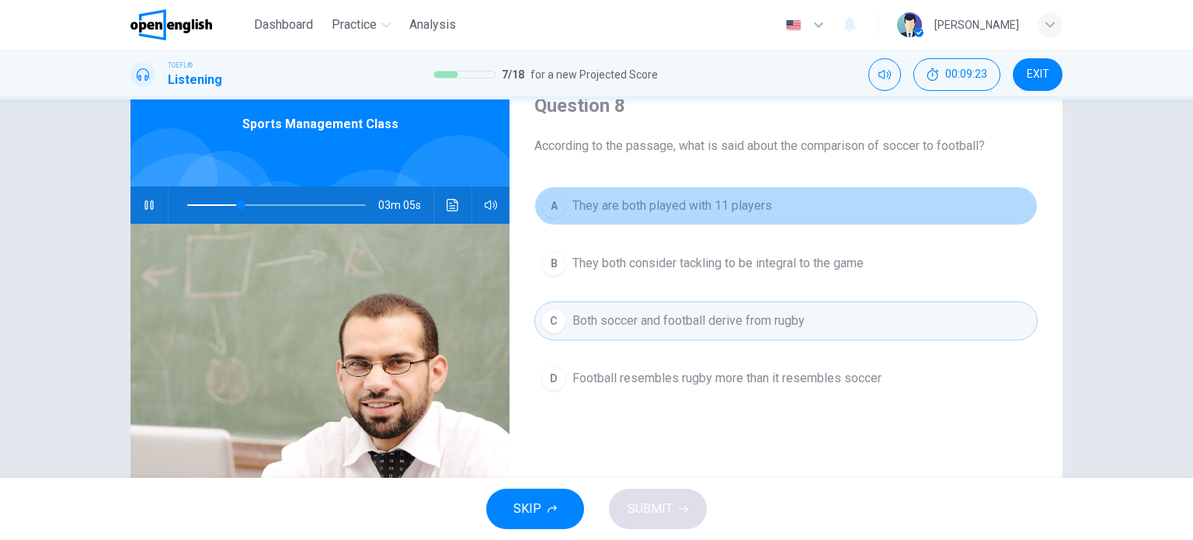
click at [547, 200] on div "A" at bounding box center [553, 205] width 25 height 25
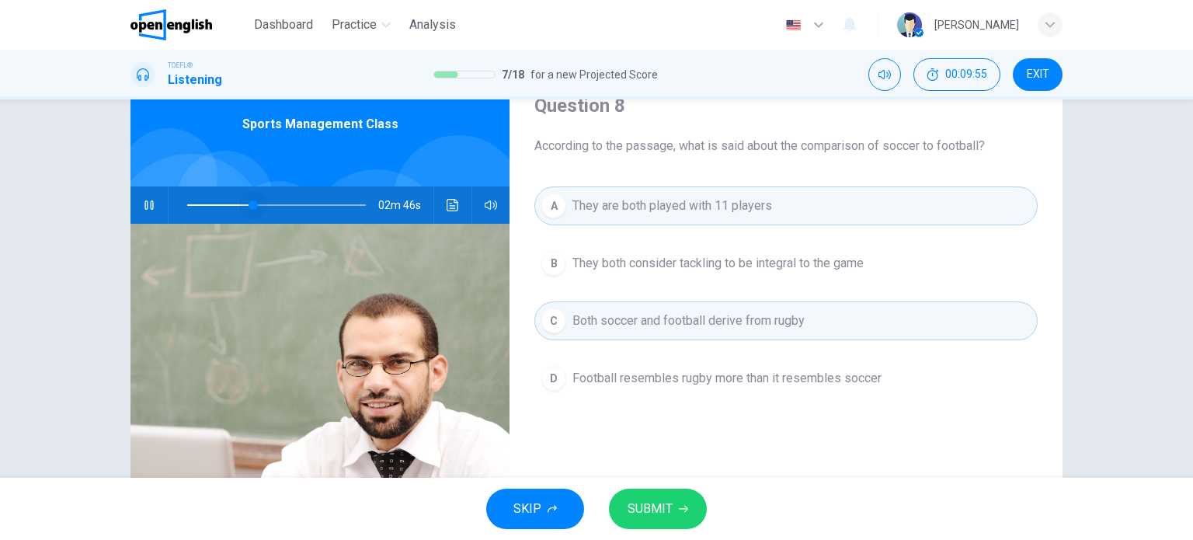
click at [249, 201] on span at bounding box center [253, 204] width 9 height 9
click at [249, 203] on span at bounding box center [253, 204] width 9 height 9
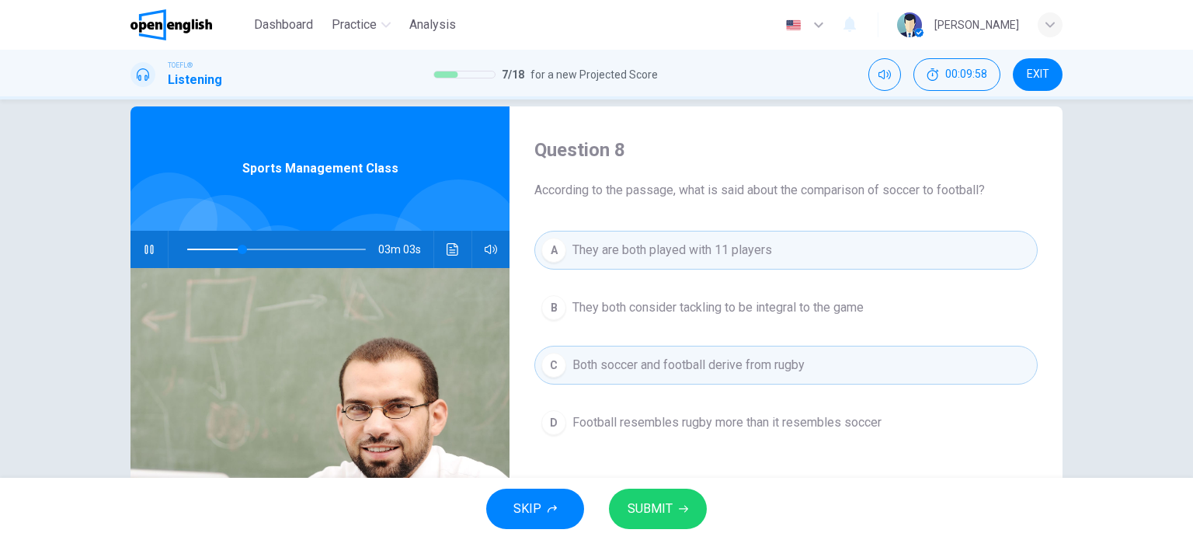
scroll to position [0, 0]
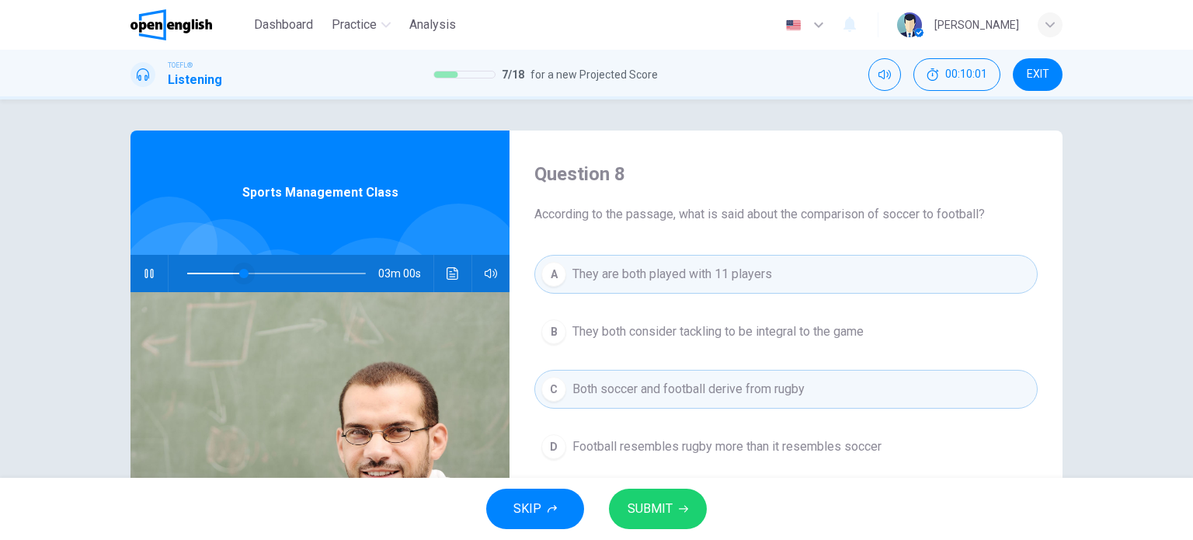
click at [239, 273] on span at bounding box center [243, 273] width 9 height 9
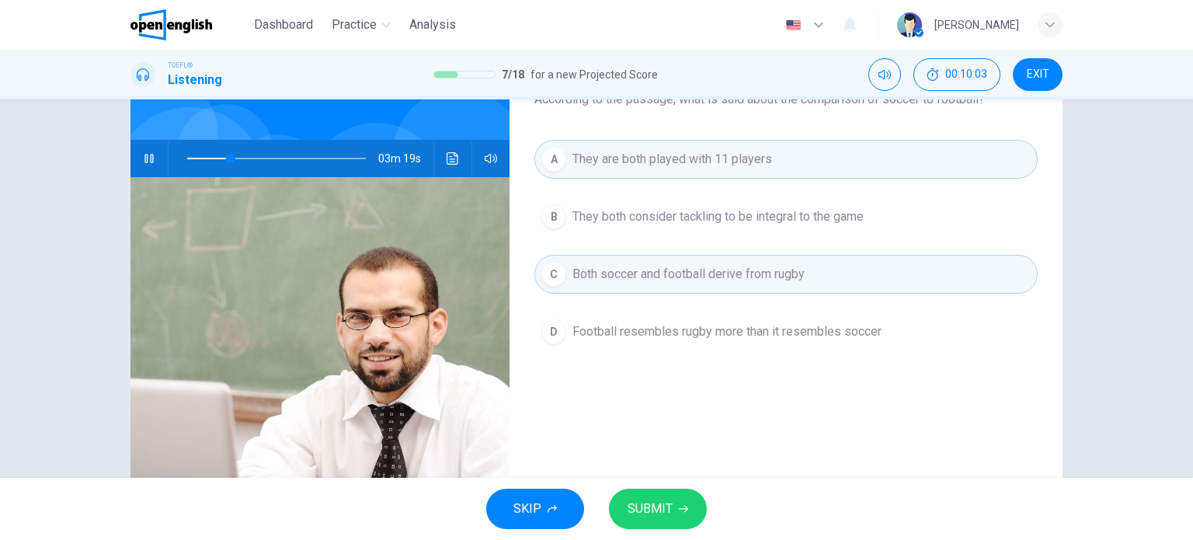
scroll to position [78, 0]
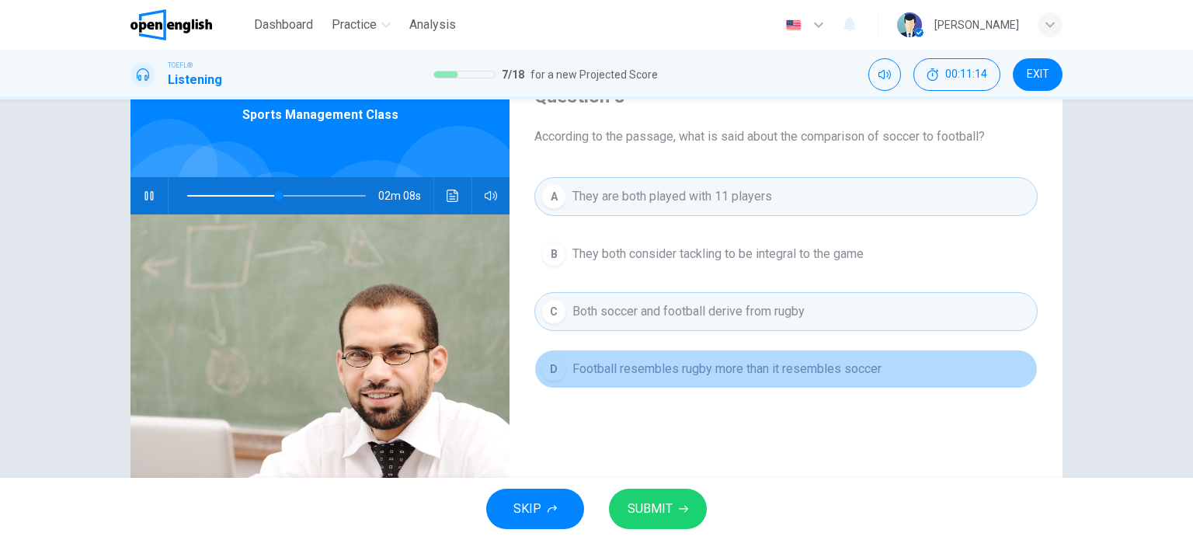
click at [634, 369] on span "Football resembles rugby more than it resembles soccer" at bounding box center [726, 369] width 309 height 19
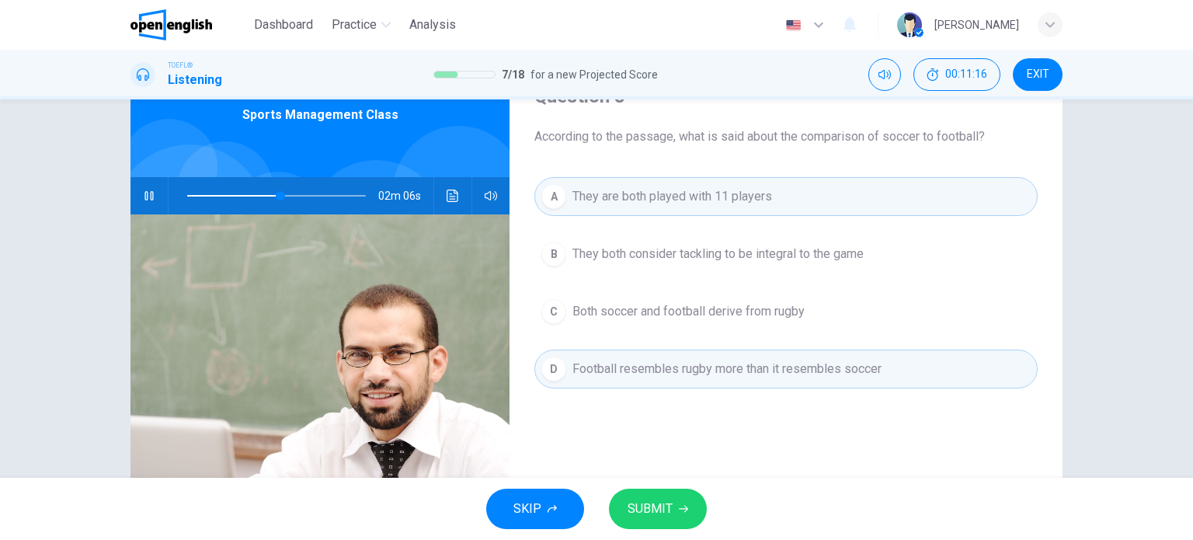
click at [680, 509] on icon "button" at bounding box center [683, 508] width 9 height 9
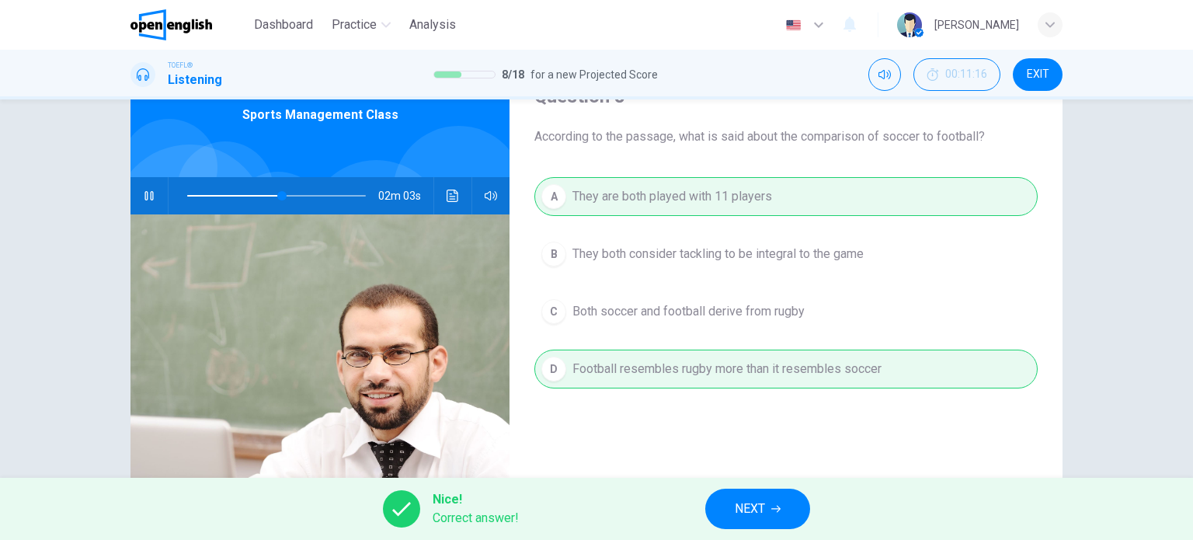
click at [773, 515] on button "NEXT" at bounding box center [757, 508] width 105 height 40
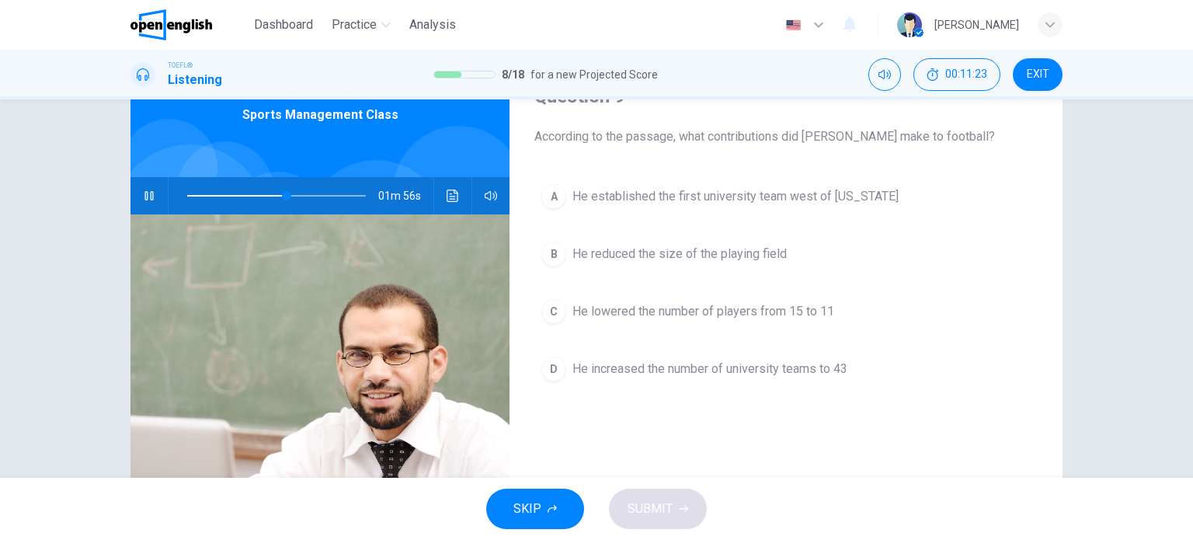
click at [143, 192] on icon "button" at bounding box center [149, 195] width 12 height 12
click at [144, 192] on icon "button" at bounding box center [149, 195] width 11 height 12
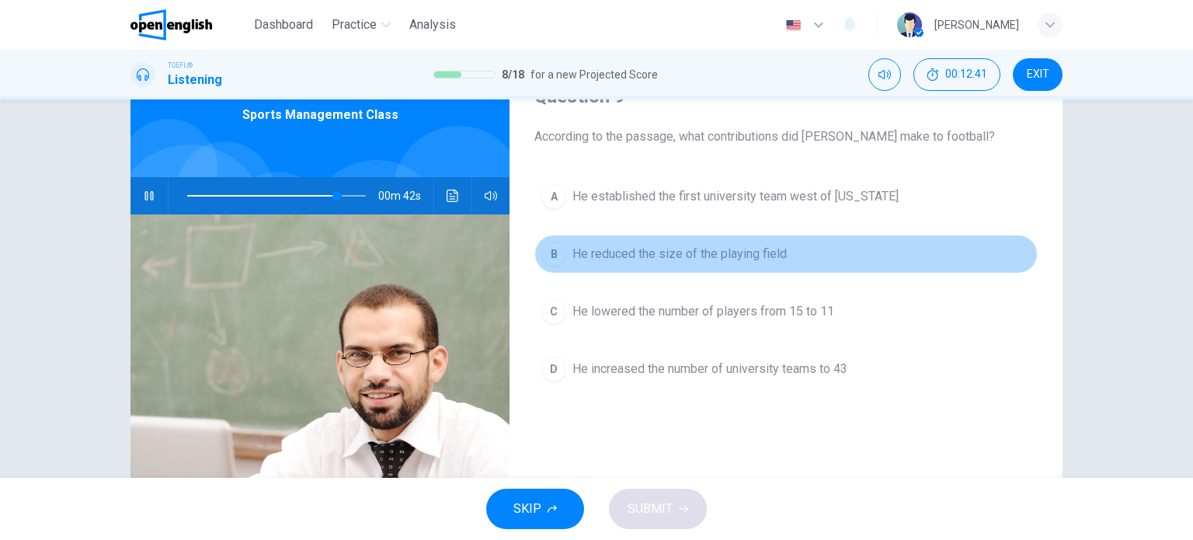
click at [560, 248] on div "B" at bounding box center [553, 254] width 25 height 25
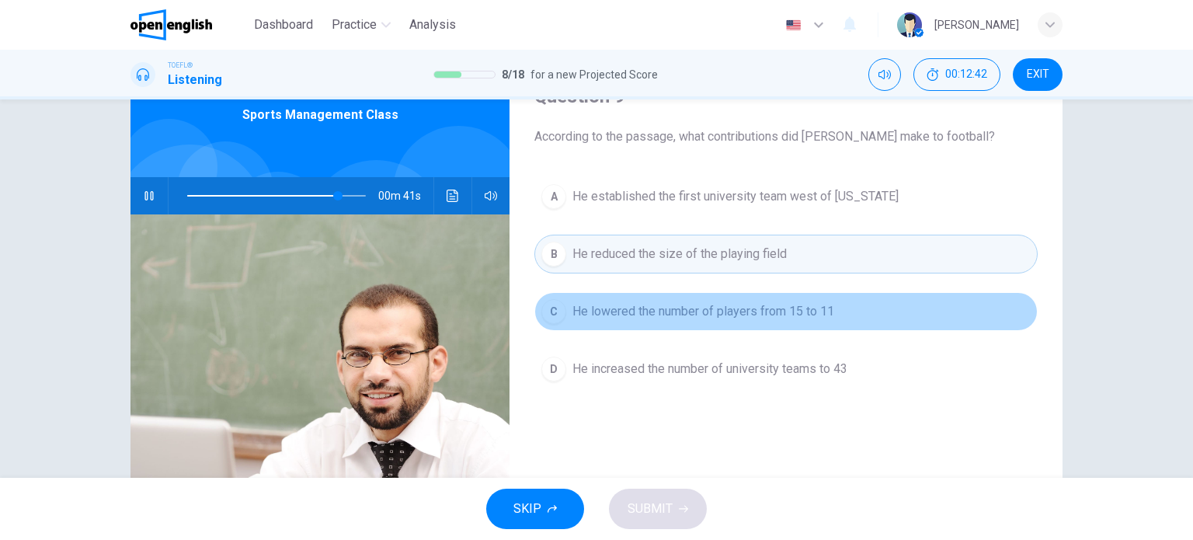
click at [554, 303] on div "C" at bounding box center [553, 311] width 25 height 25
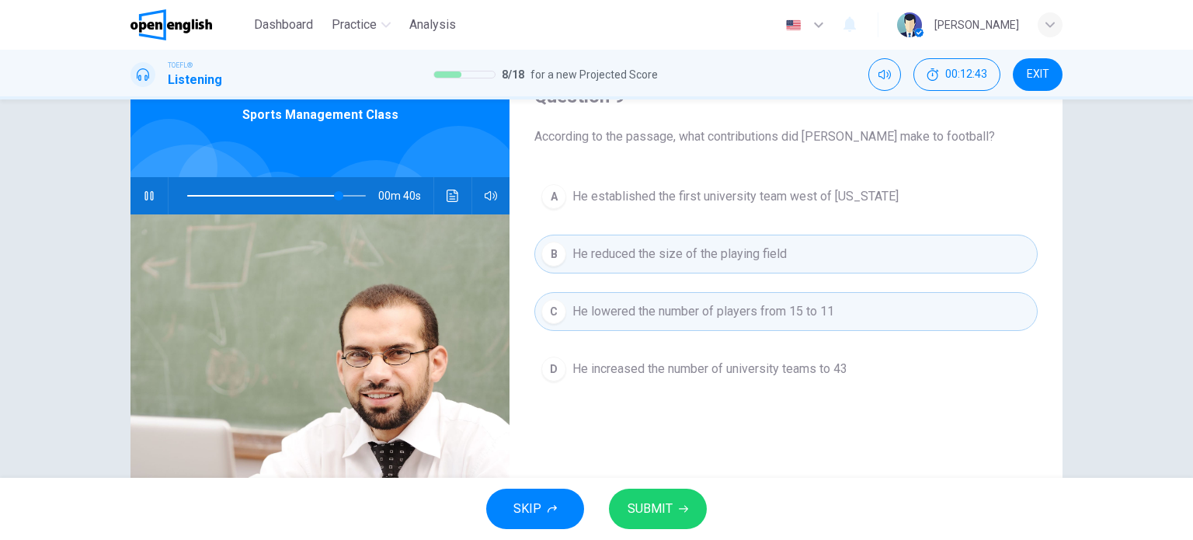
click at [648, 506] on span "SUBMIT" at bounding box center [649, 509] width 45 height 22
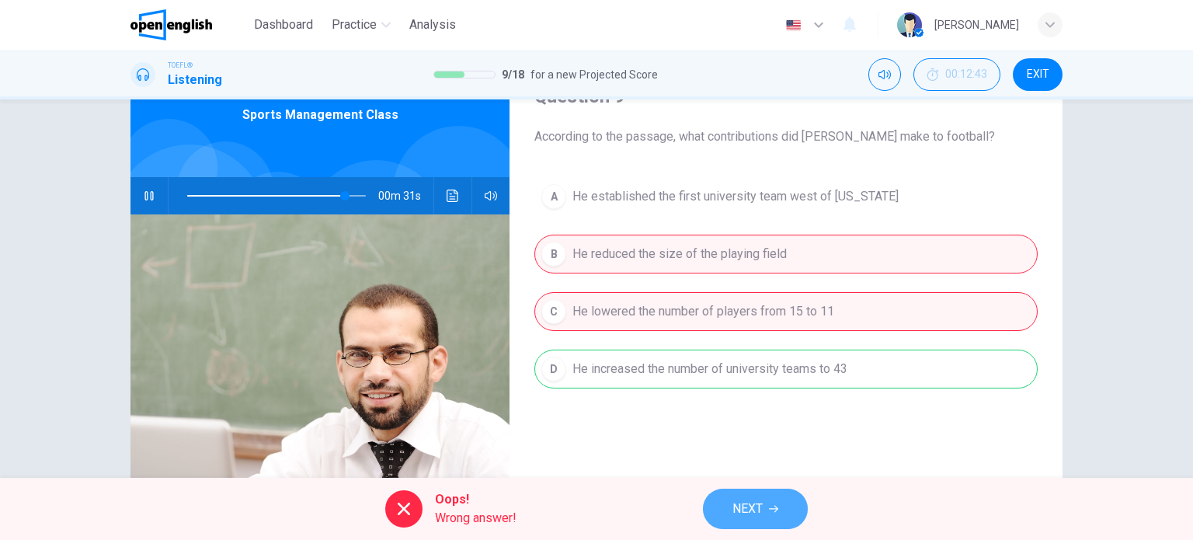
click at [750, 509] on span "NEXT" at bounding box center [747, 509] width 30 height 22
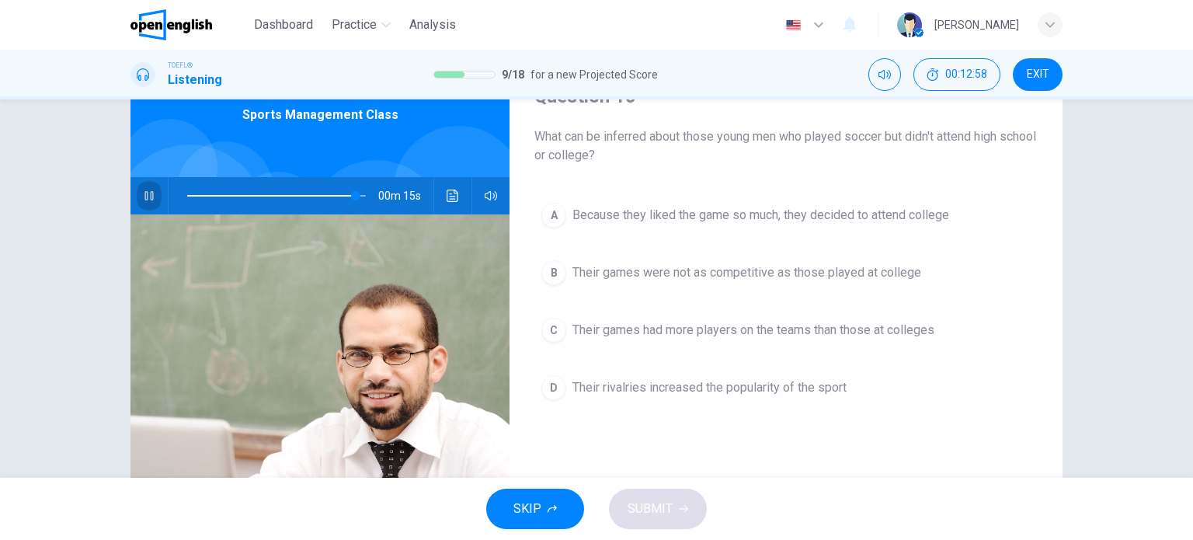
click at [146, 186] on button "button" at bounding box center [149, 195] width 25 height 37
click at [144, 198] on icon "button" at bounding box center [149, 195] width 11 height 12
type input "*"
click at [704, 391] on span "Their rivalries increased the popularity of the sport" at bounding box center [709, 387] width 274 height 19
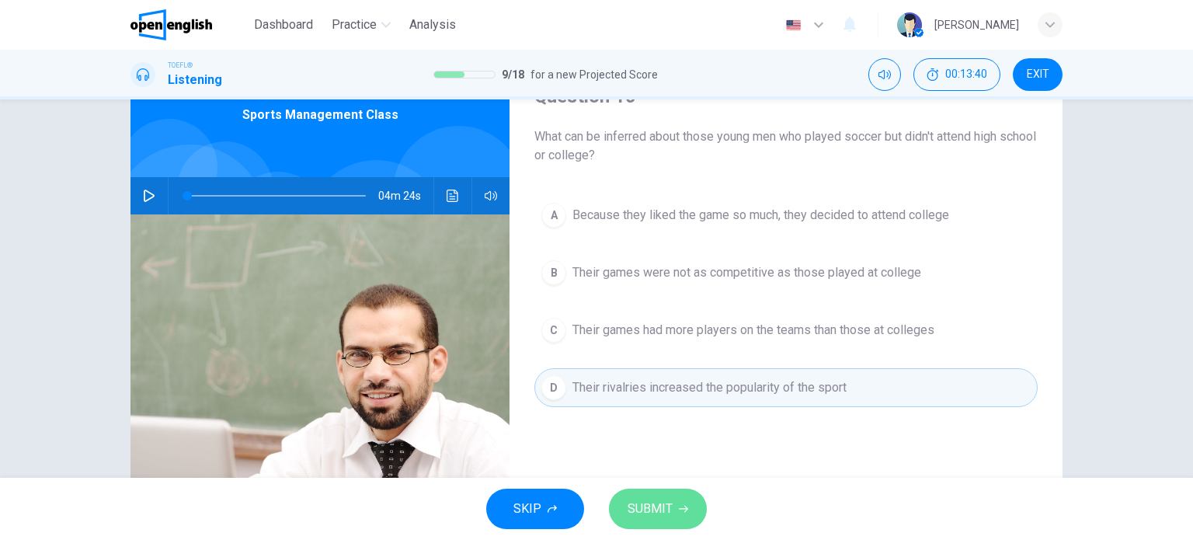
click at [665, 509] on span "SUBMIT" at bounding box center [649, 509] width 45 height 22
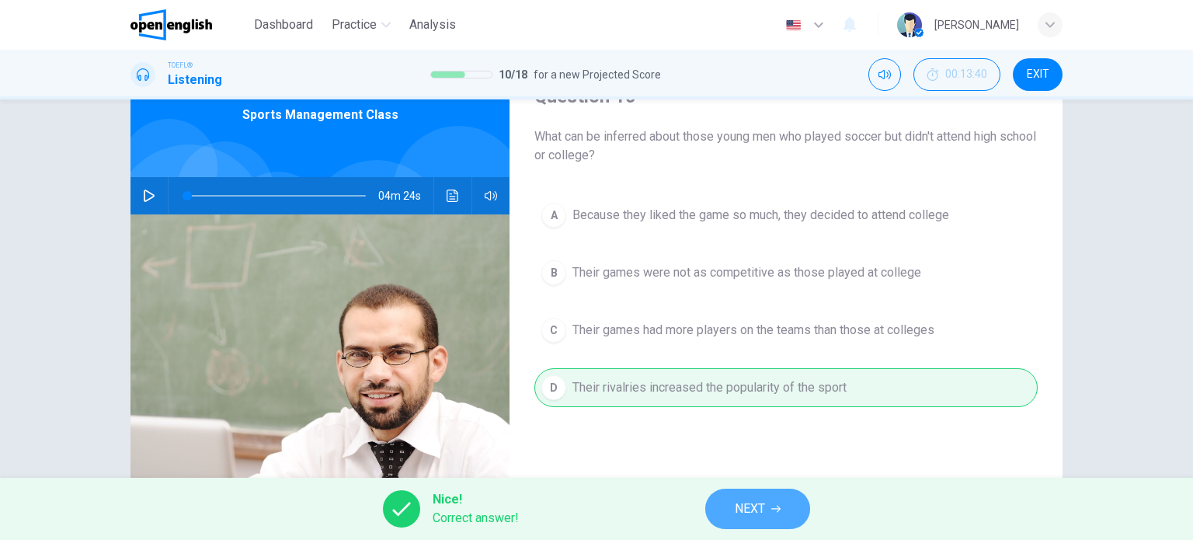
click at [784, 508] on button "NEXT" at bounding box center [757, 508] width 105 height 40
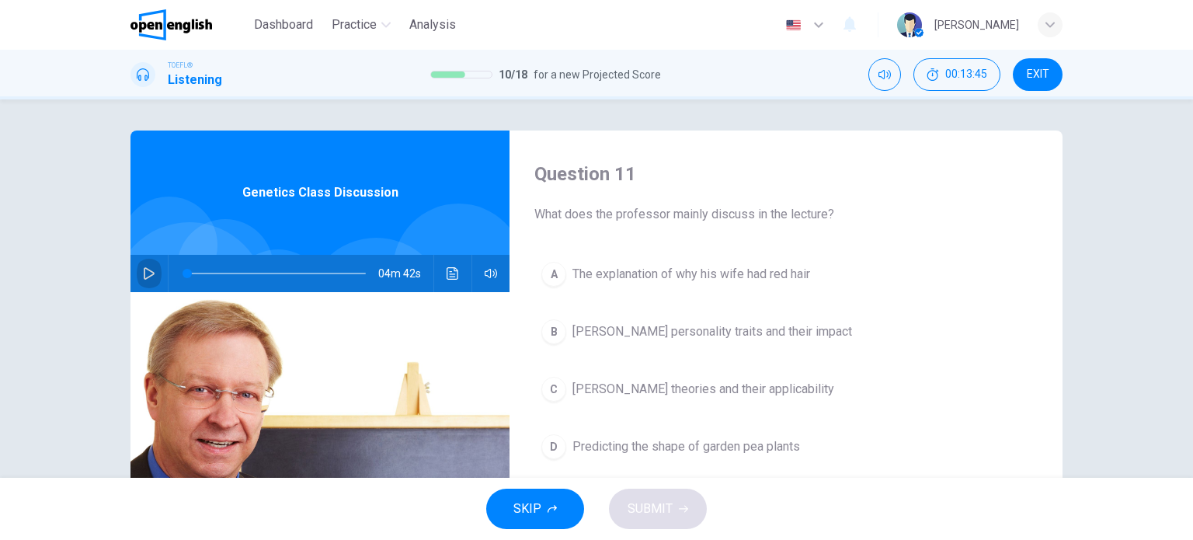
click at [144, 277] on icon "button" at bounding box center [149, 273] width 11 height 12
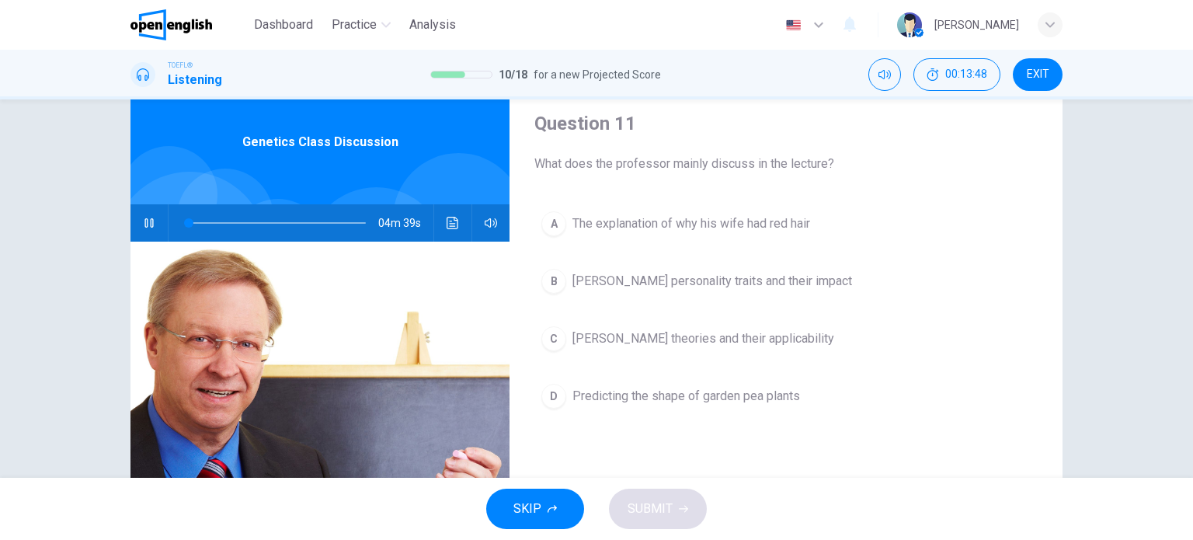
scroll to position [78, 0]
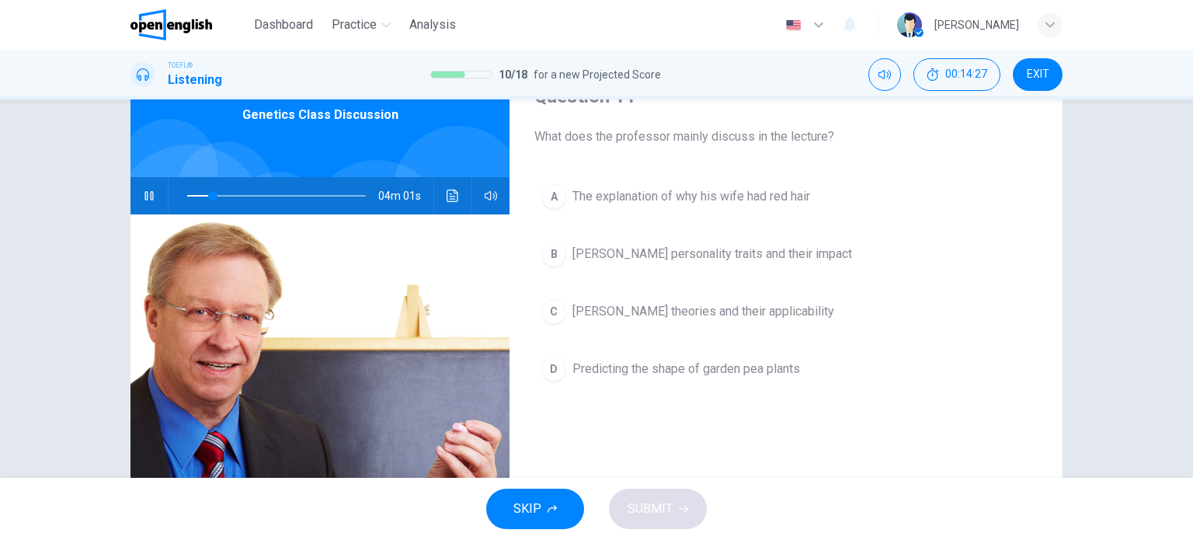
type input "**"
click at [547, 306] on div "C" at bounding box center [553, 311] width 25 height 25
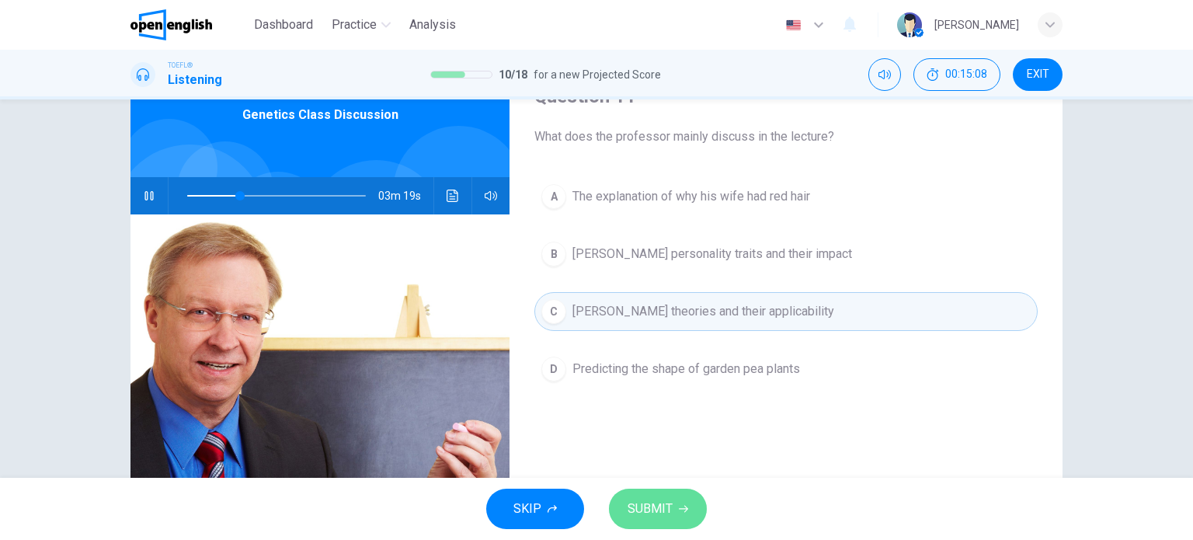
click at [677, 493] on button "SUBMIT" at bounding box center [658, 508] width 98 height 40
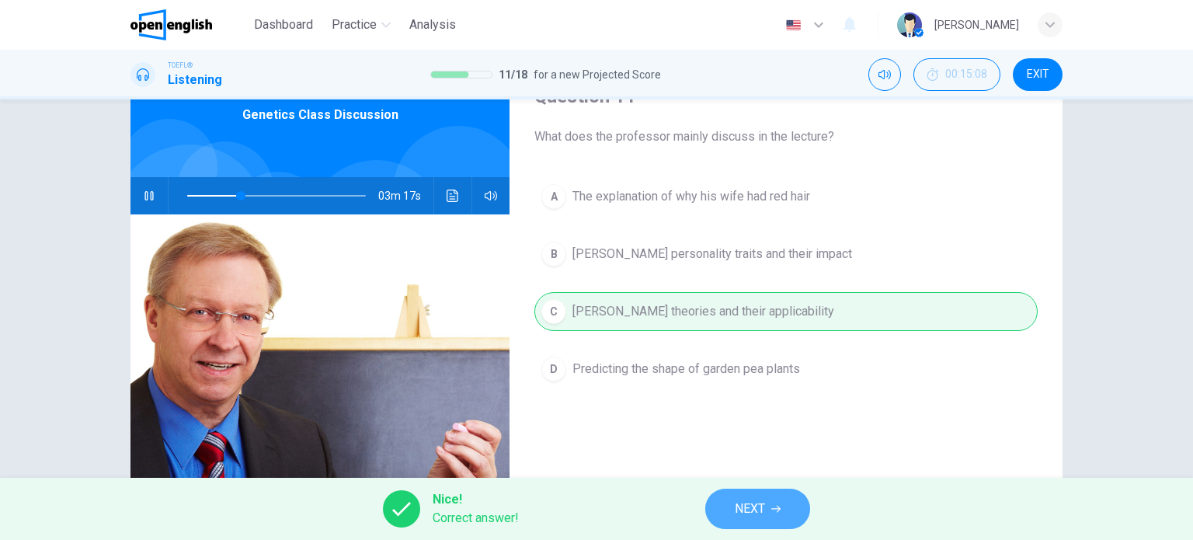
click at [735, 515] on span "NEXT" at bounding box center [750, 509] width 30 height 22
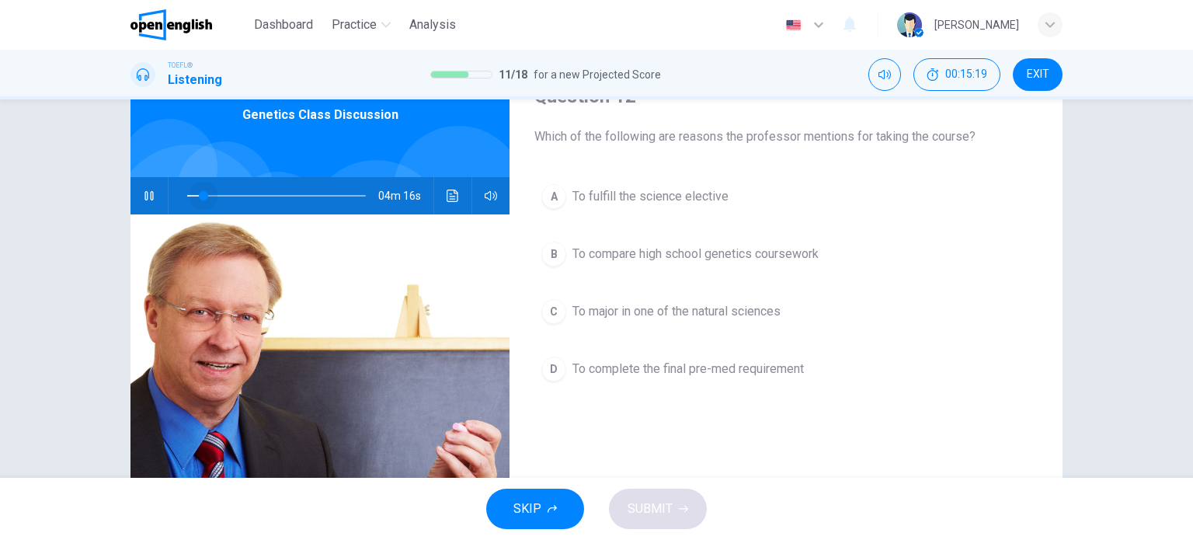
click at [200, 196] on span at bounding box center [276, 196] width 179 height 22
click at [544, 195] on div "A" at bounding box center [553, 196] width 25 height 25
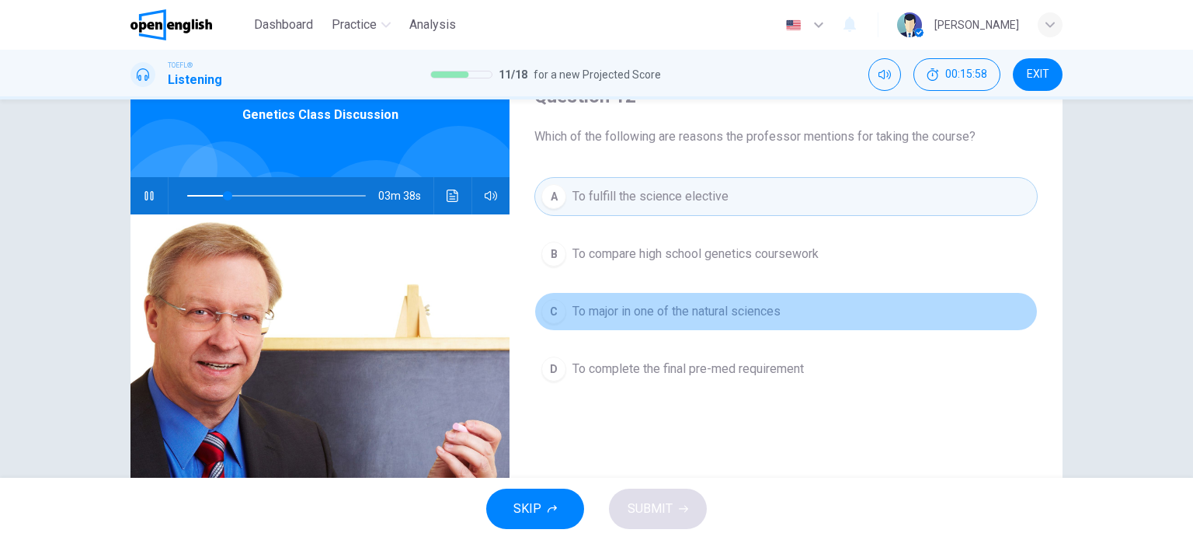
click at [544, 314] on div "C" at bounding box center [553, 311] width 25 height 25
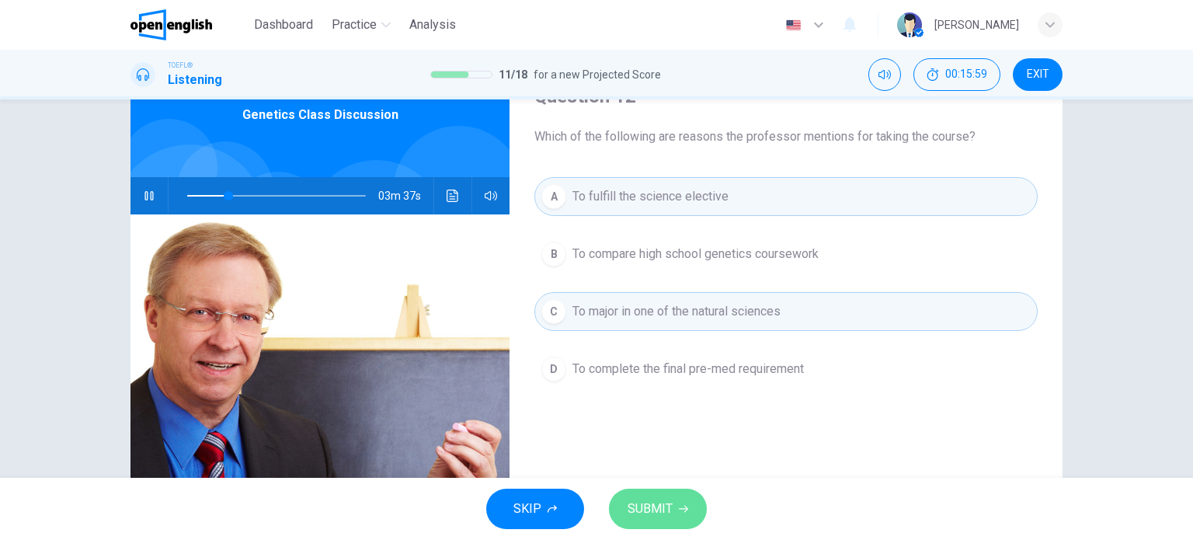
click at [674, 507] on button "SUBMIT" at bounding box center [658, 508] width 98 height 40
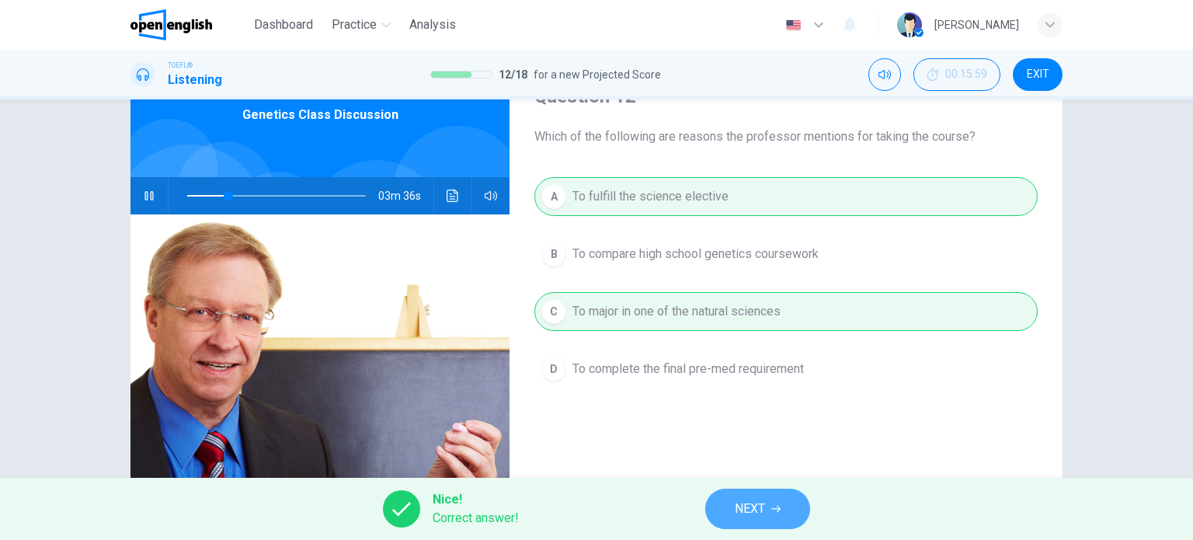
click at [749, 509] on span "NEXT" at bounding box center [750, 509] width 30 height 22
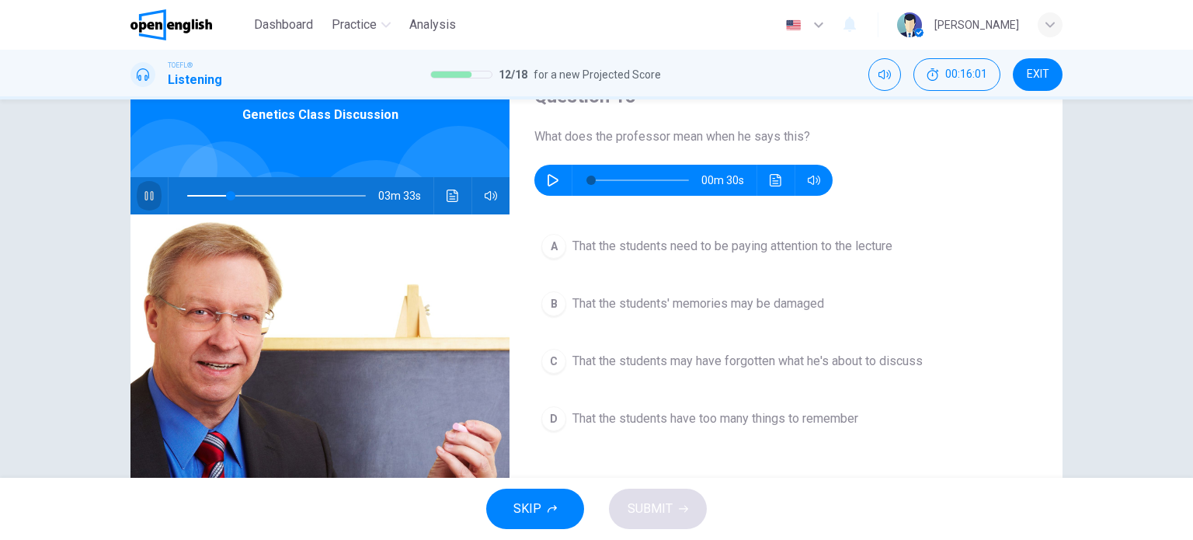
click at [143, 195] on icon "button" at bounding box center [149, 195] width 12 height 12
type input "**"
click at [553, 176] on icon "button" at bounding box center [553, 180] width 12 height 12
click at [551, 179] on icon "button" at bounding box center [553, 180] width 12 height 12
type input "*"
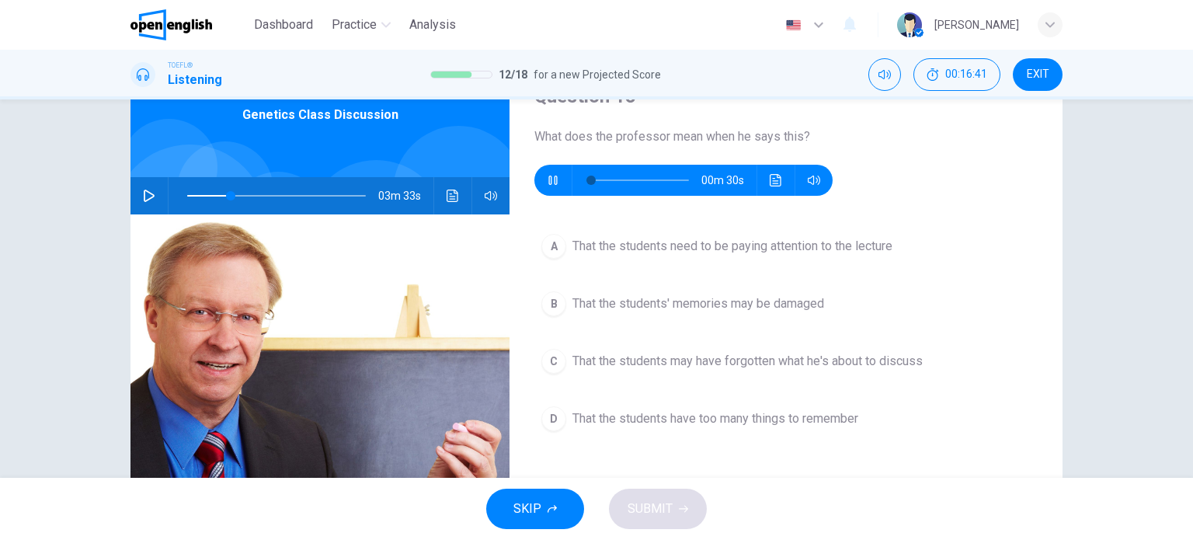
type input "**"
click at [550, 178] on icon "button" at bounding box center [552, 180] width 9 height 9
type input "**"
click at [554, 360] on div "C" at bounding box center [553, 361] width 25 height 25
type input "**"
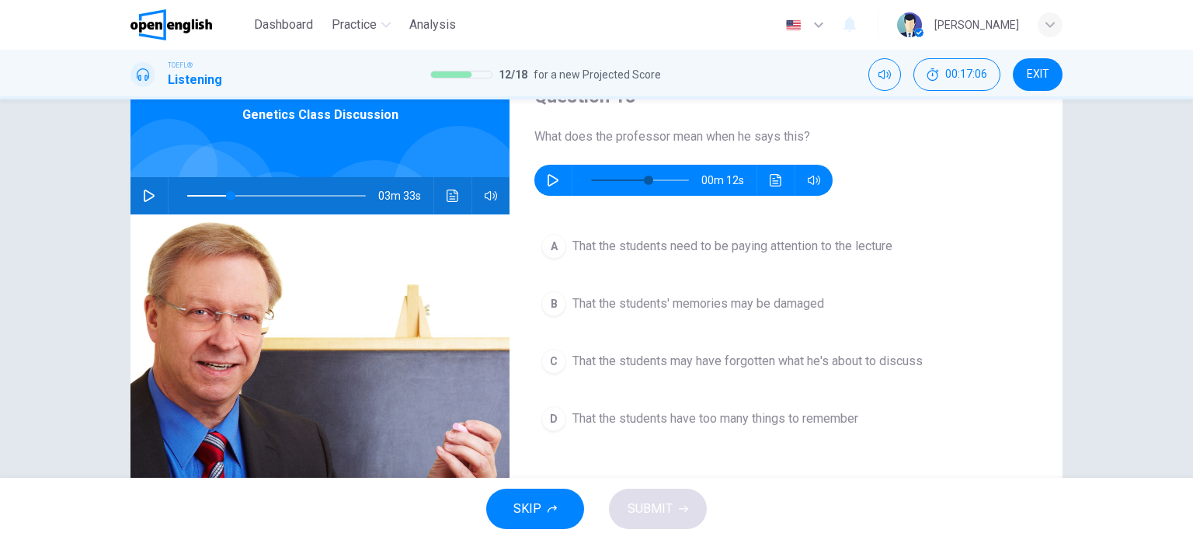
type input "**"
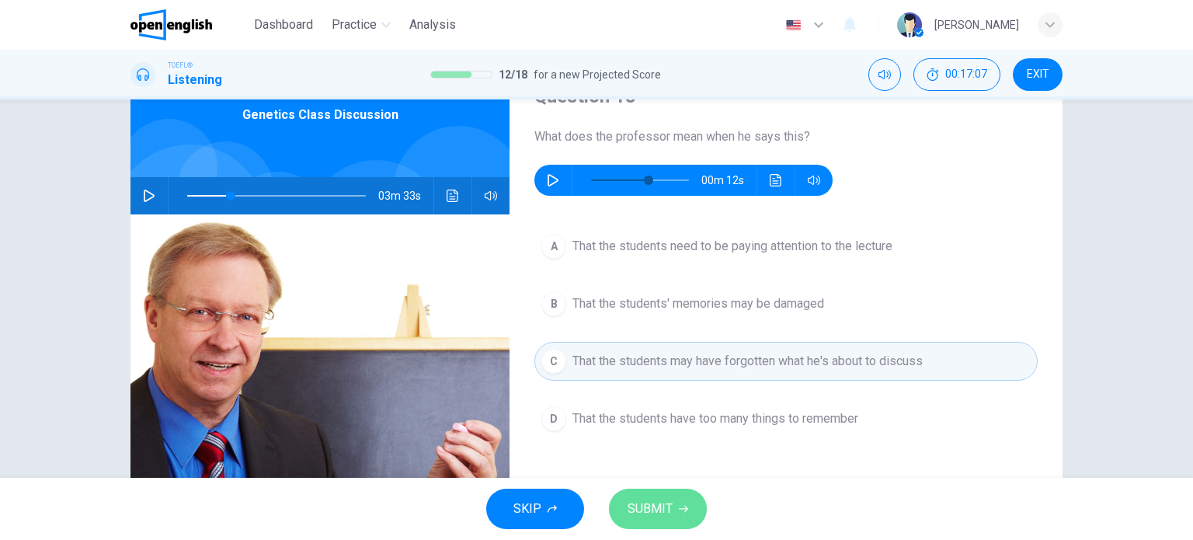
click at [673, 515] on button "SUBMIT" at bounding box center [658, 508] width 98 height 40
type input "**"
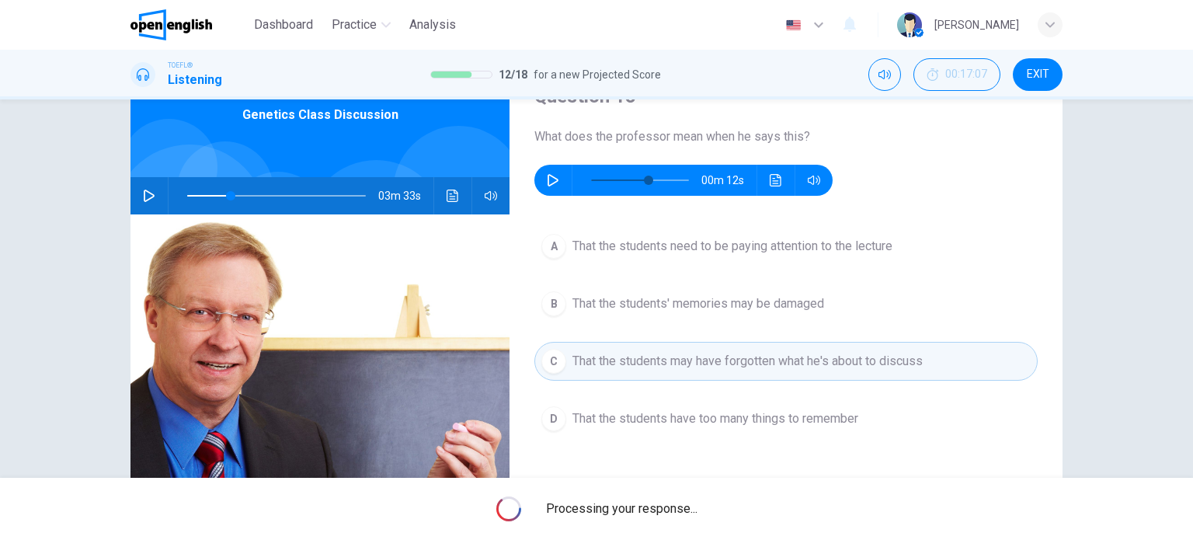
type input "**"
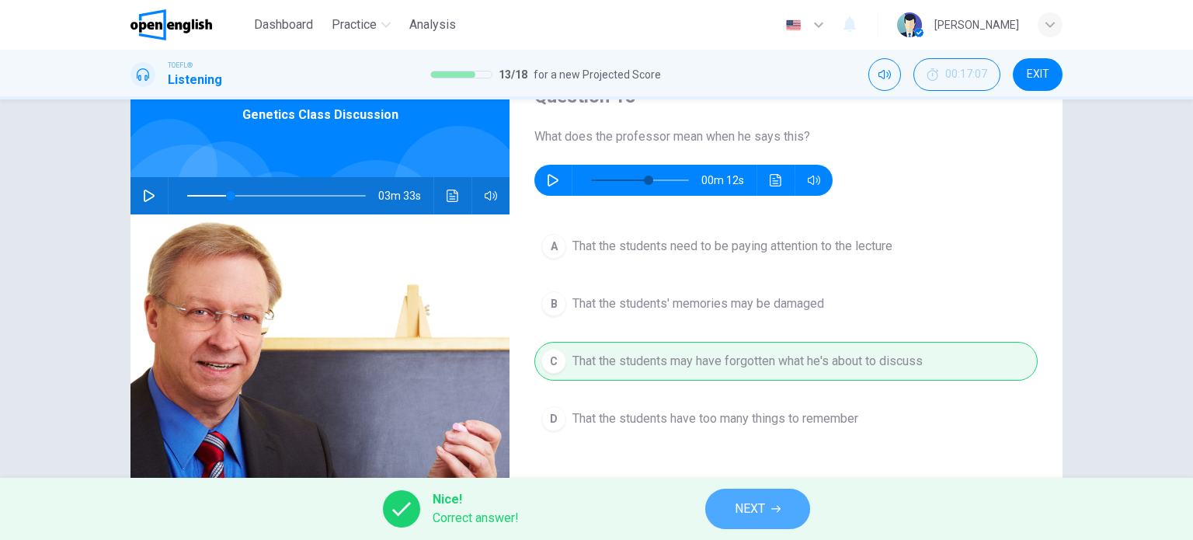
click at [708, 507] on button "NEXT" at bounding box center [757, 508] width 105 height 40
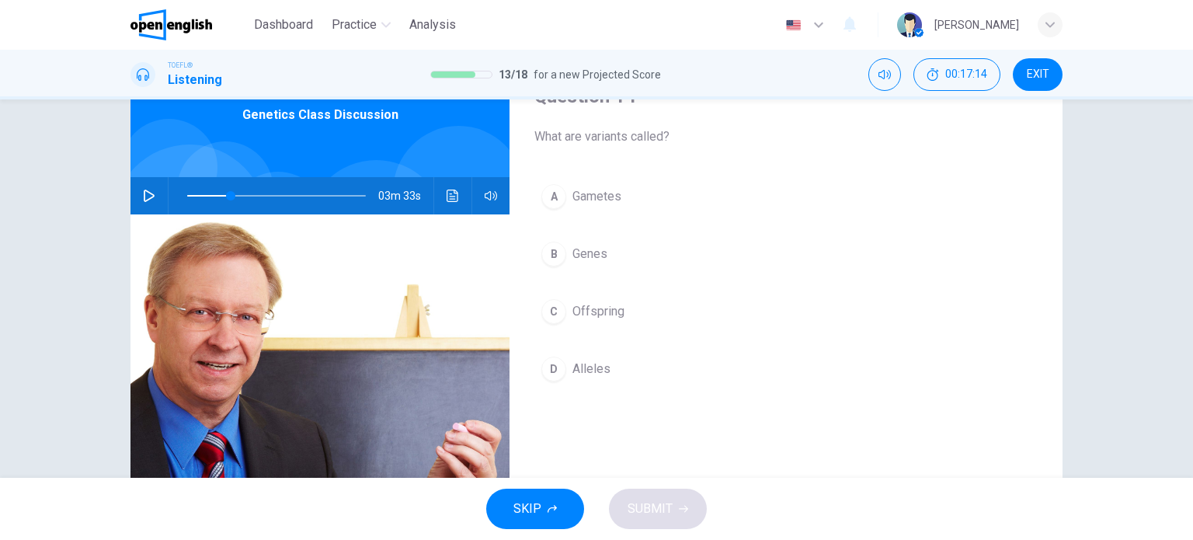
click at [143, 193] on icon "button" at bounding box center [149, 195] width 12 height 12
click at [269, 194] on span at bounding box center [276, 196] width 179 height 22
click at [556, 248] on div "B" at bounding box center [553, 254] width 25 height 25
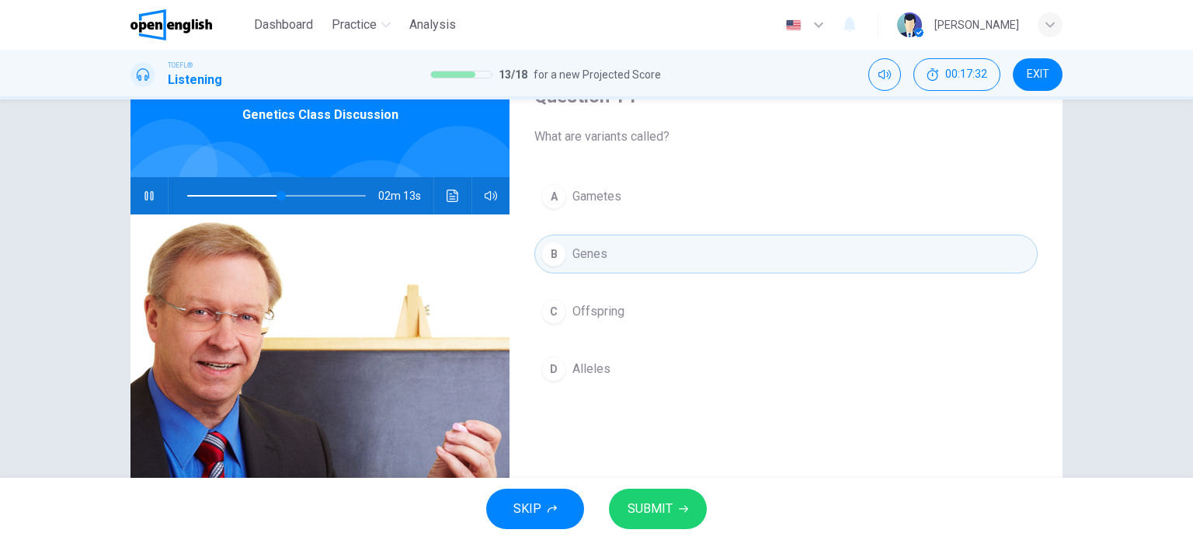
click at [693, 512] on button "SUBMIT" at bounding box center [658, 508] width 98 height 40
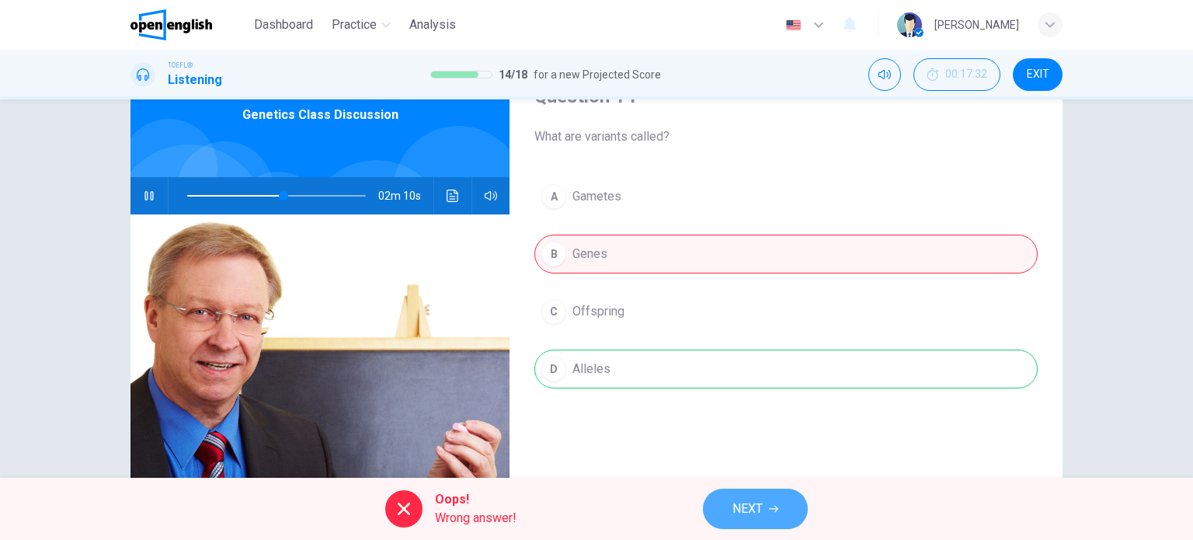
click at [778, 492] on button "NEXT" at bounding box center [755, 508] width 105 height 40
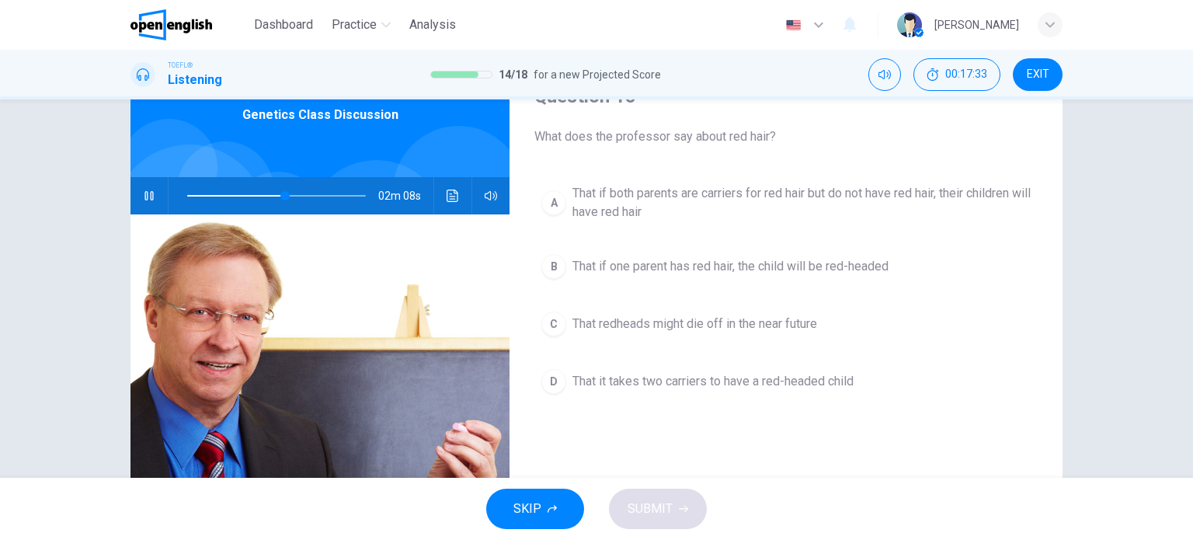
click at [143, 201] on icon "button" at bounding box center [149, 195] width 12 height 12
click at [149, 182] on button "button" at bounding box center [149, 195] width 25 height 37
click at [306, 193] on span at bounding box center [302, 195] width 9 height 9
click at [326, 198] on span at bounding box center [276, 196] width 179 height 22
click at [327, 195] on span at bounding box center [331, 195] width 9 height 9
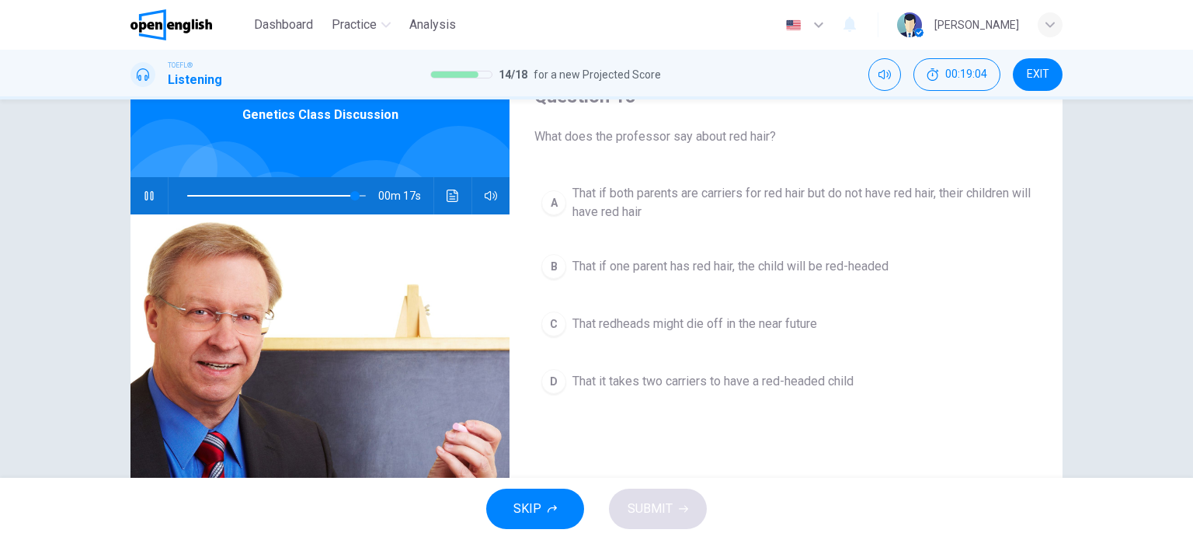
click at [549, 380] on div "D" at bounding box center [553, 381] width 25 height 25
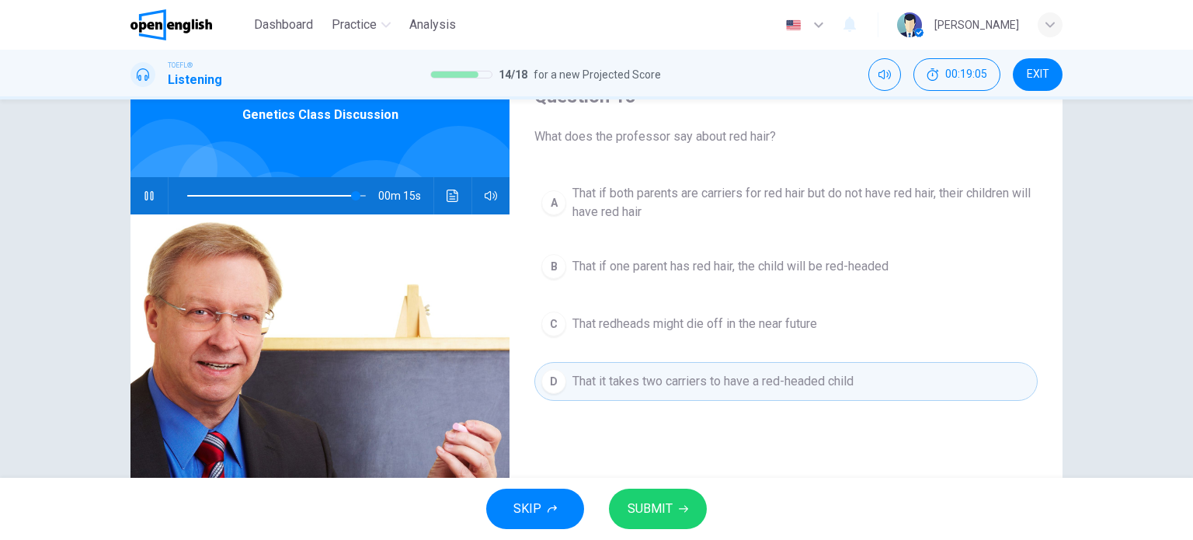
click at [668, 499] on span "SUBMIT" at bounding box center [649, 509] width 45 height 22
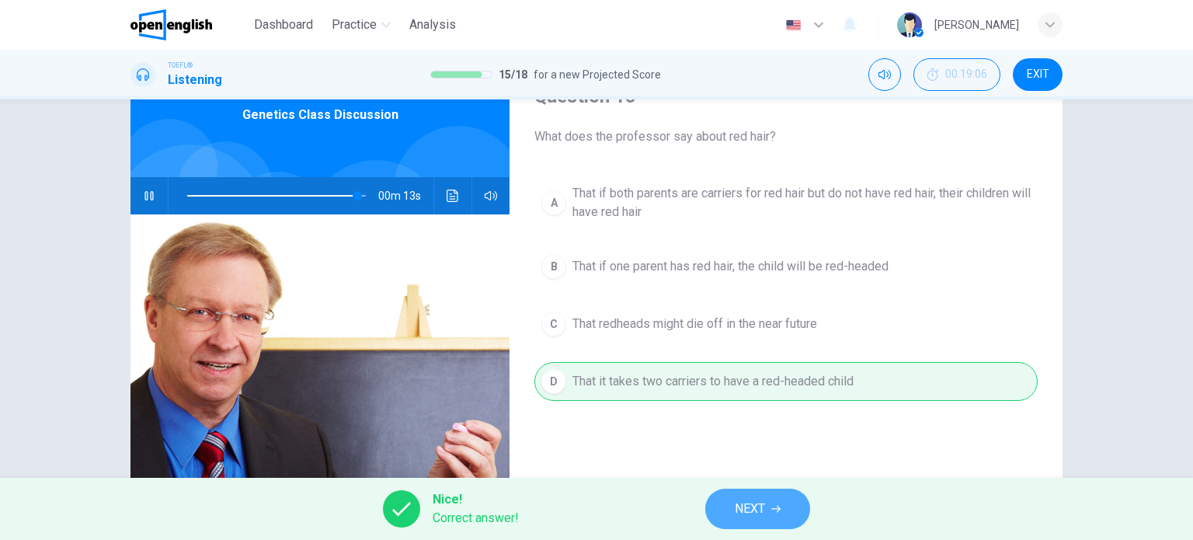
click at [747, 506] on span "NEXT" at bounding box center [750, 509] width 30 height 22
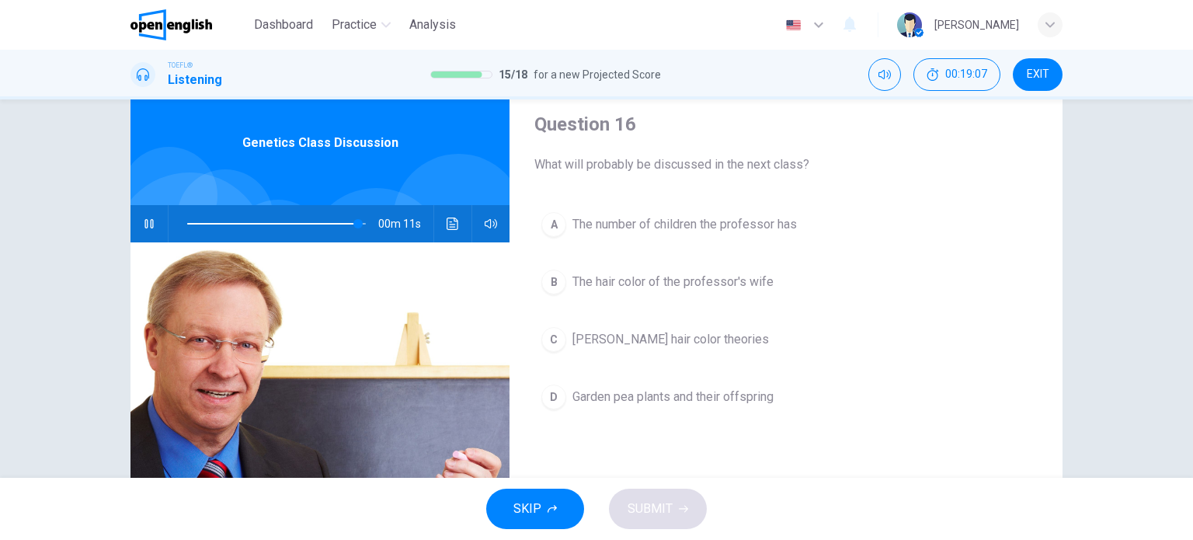
scroll to position [47, 0]
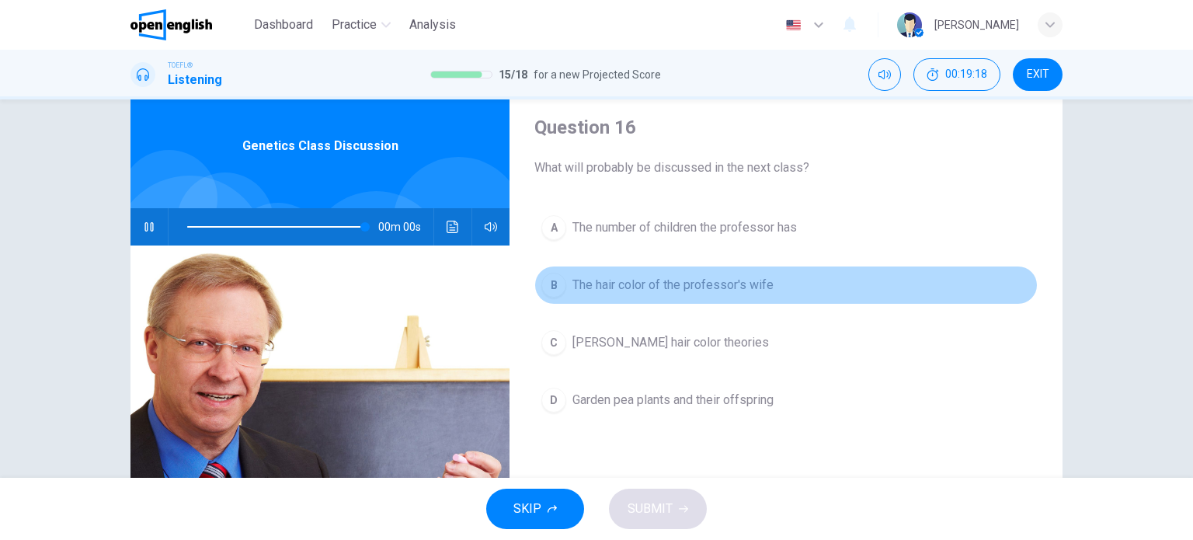
click at [547, 297] on button "B The hair color of the professor's wife" at bounding box center [785, 285] width 503 height 39
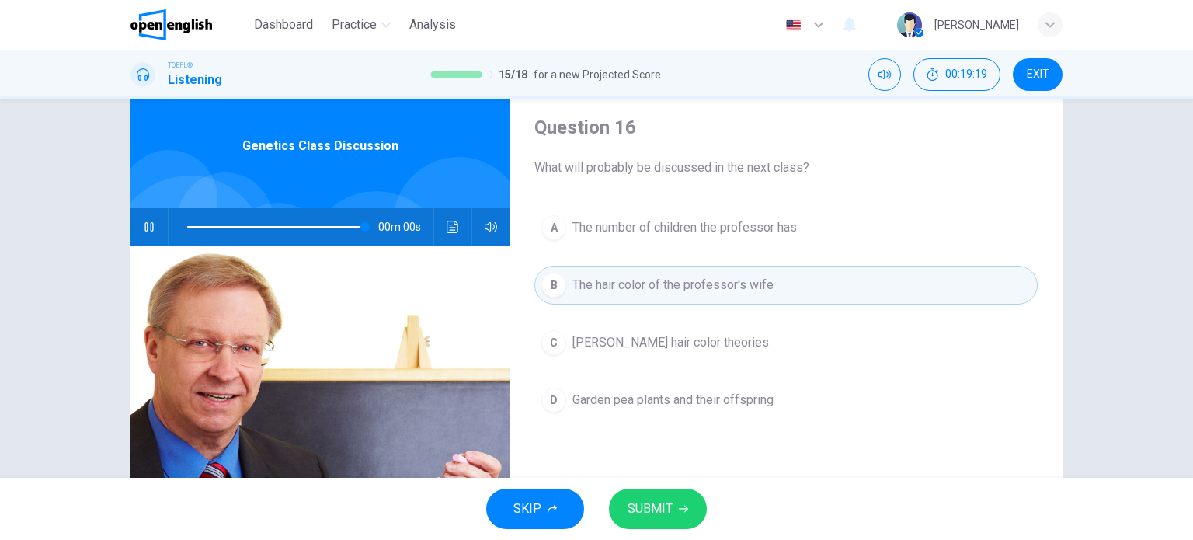
type input "*"
click at [674, 495] on button "SUBMIT" at bounding box center [658, 508] width 98 height 40
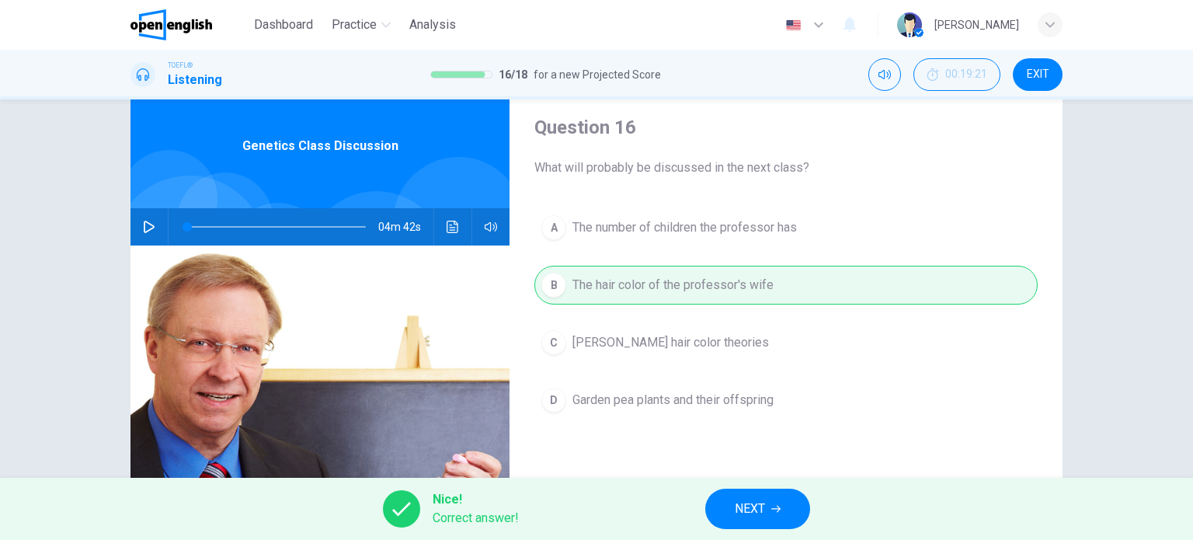
click at [752, 509] on span "NEXT" at bounding box center [750, 509] width 30 height 22
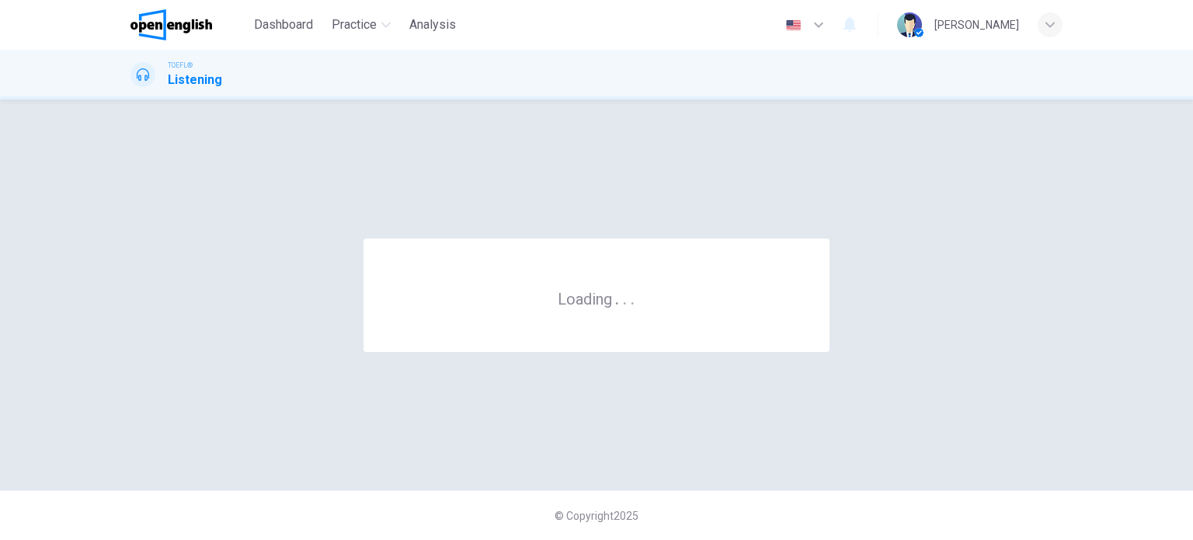
scroll to position [0, 0]
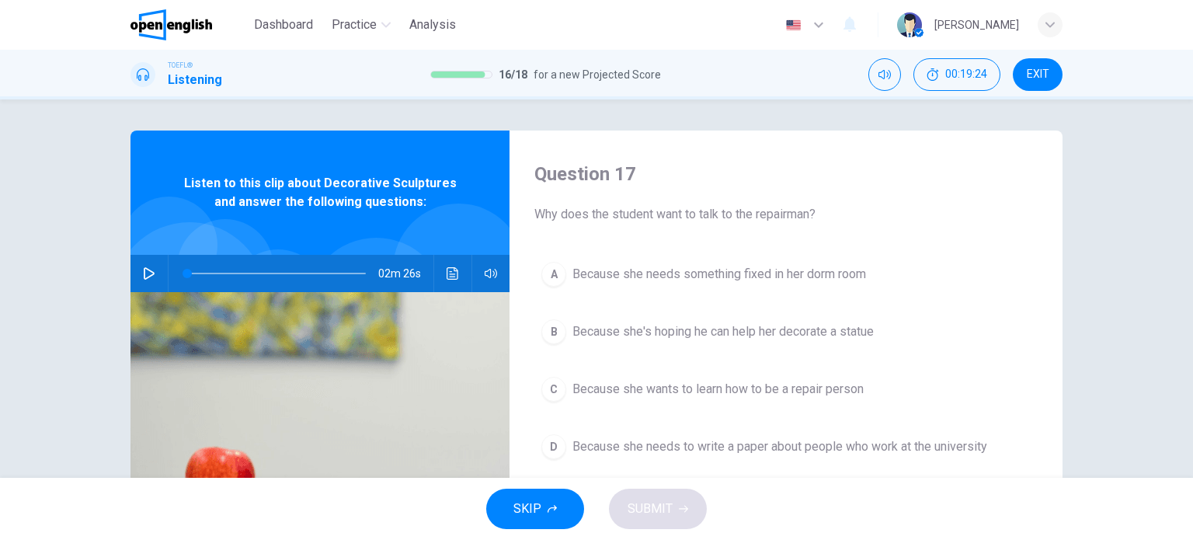
click at [150, 269] on icon "button" at bounding box center [149, 273] width 12 height 12
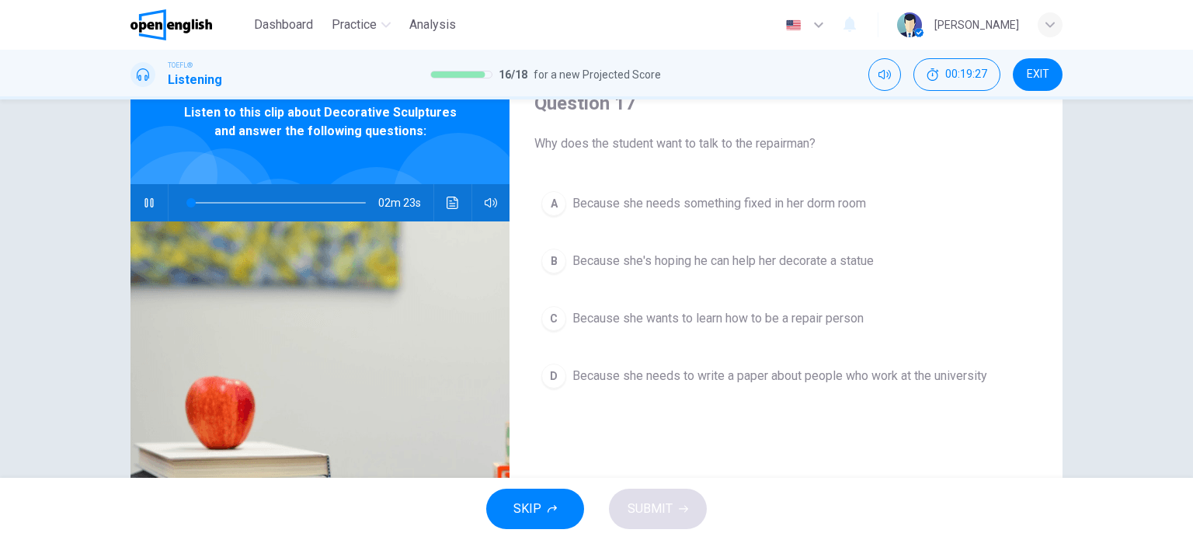
scroll to position [76, 0]
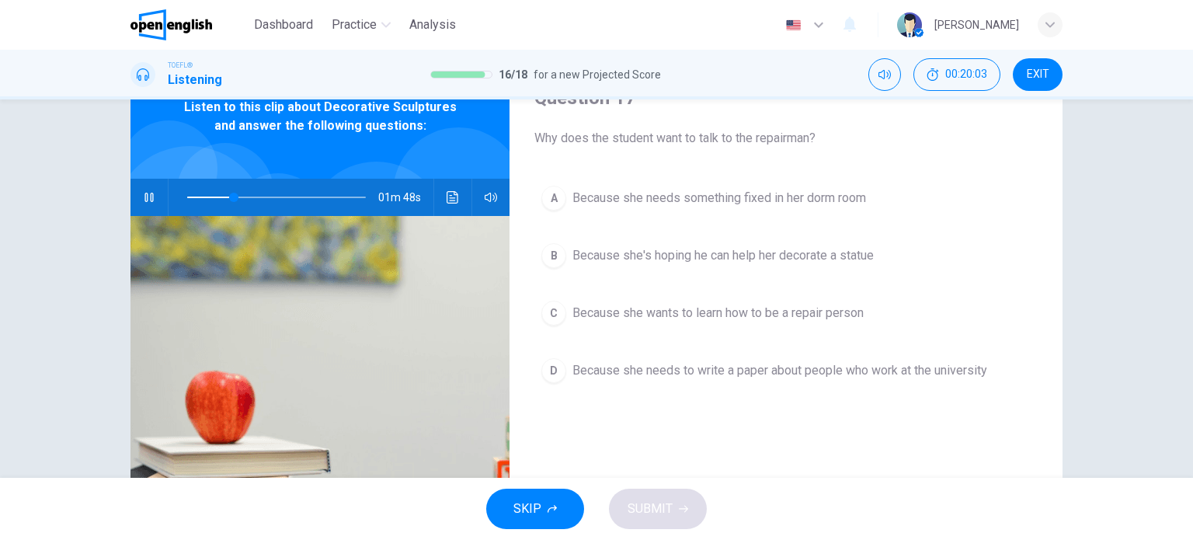
click at [829, 257] on span "Because she's hoping he can help her decorate a statue" at bounding box center [722, 255] width 301 height 19
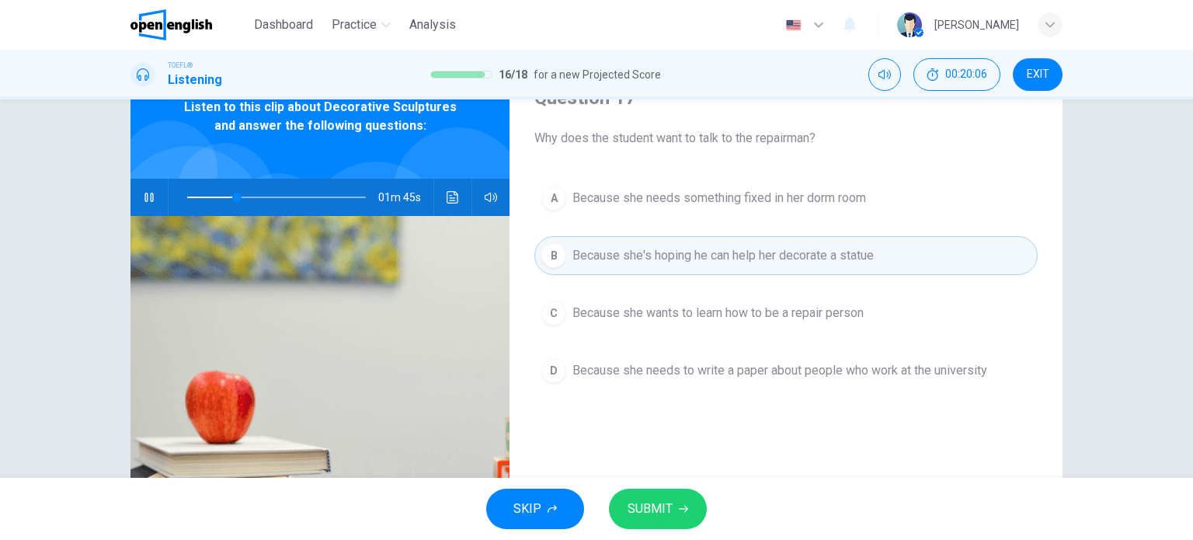
click at [690, 505] on button "SUBMIT" at bounding box center [658, 508] width 98 height 40
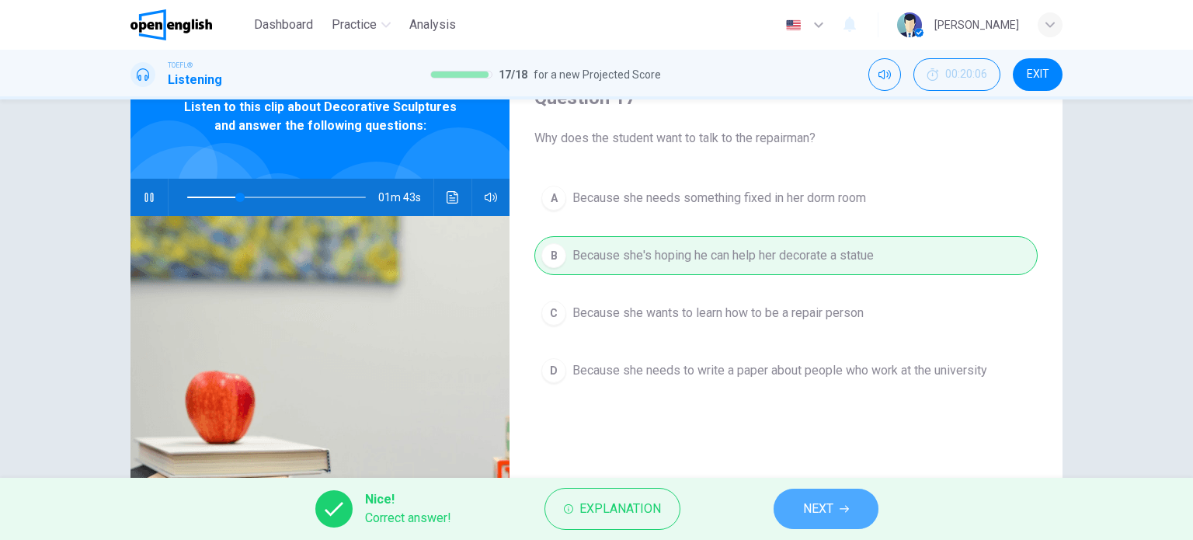
click at [838, 507] on button "NEXT" at bounding box center [825, 508] width 105 height 40
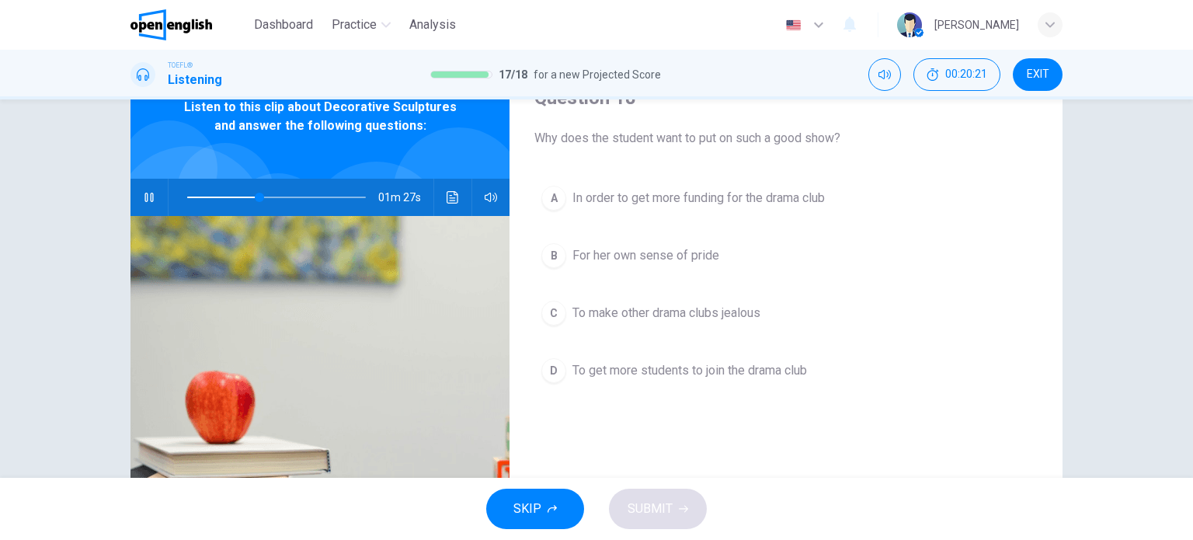
click at [229, 192] on span at bounding box center [276, 197] width 179 height 22
click at [211, 197] on span at bounding box center [276, 197] width 179 height 22
click at [200, 196] on span at bounding box center [204, 197] width 9 height 9
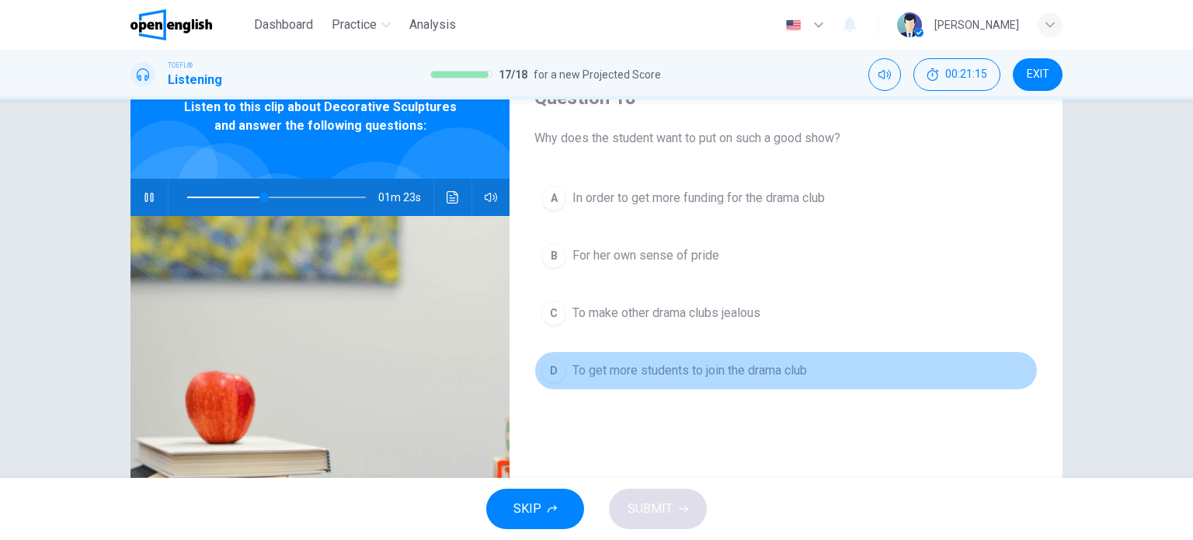
click at [721, 367] on span "To get more students to join the drama club" at bounding box center [689, 370] width 235 height 19
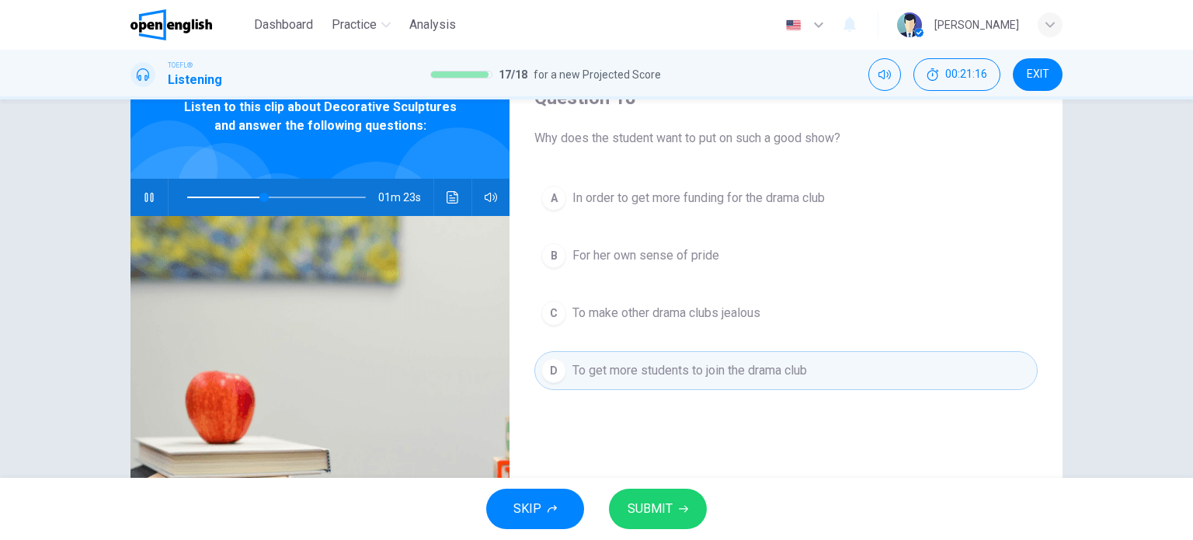
click at [662, 518] on span "SUBMIT" at bounding box center [649, 509] width 45 height 22
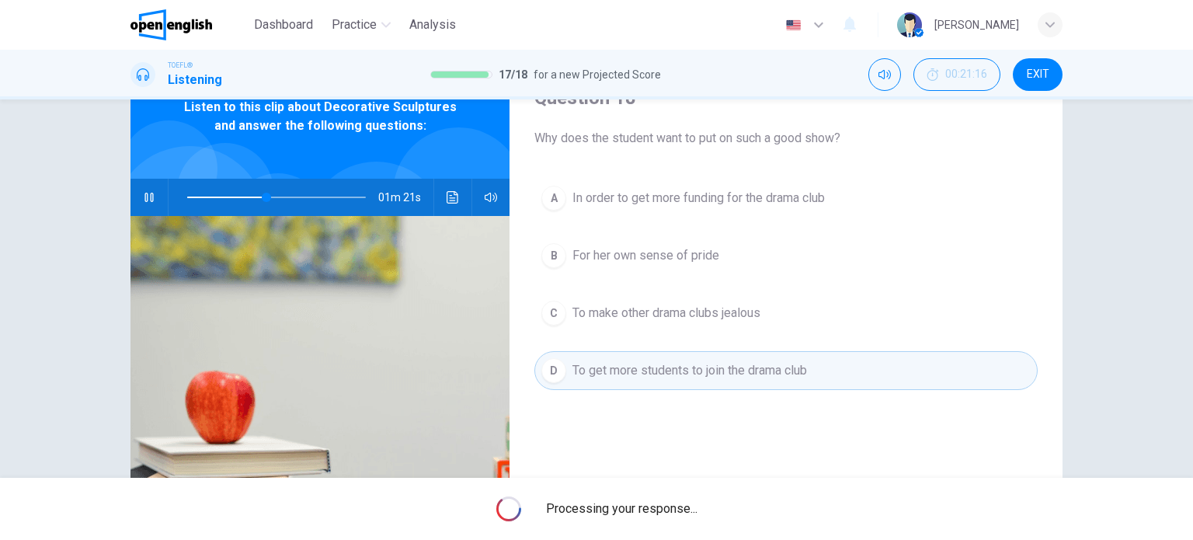
type input "**"
